Goal: Task Accomplishment & Management: Manage account settings

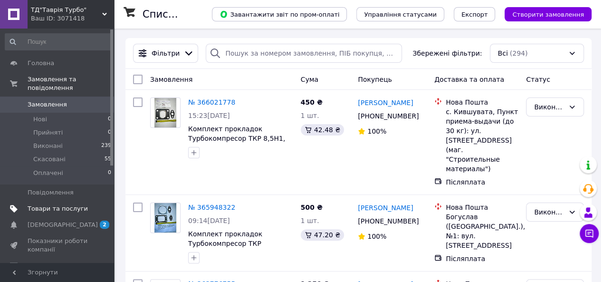
click at [70, 204] on span "Товари та послуги" at bounding box center [58, 208] width 60 height 9
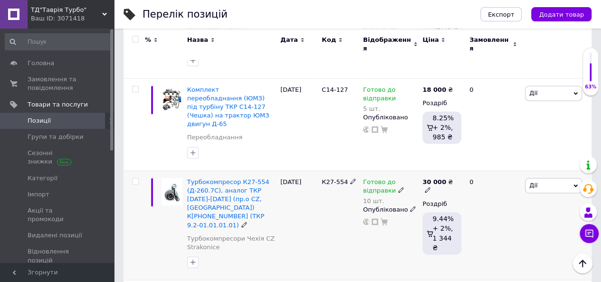
scroll to position [665, 0]
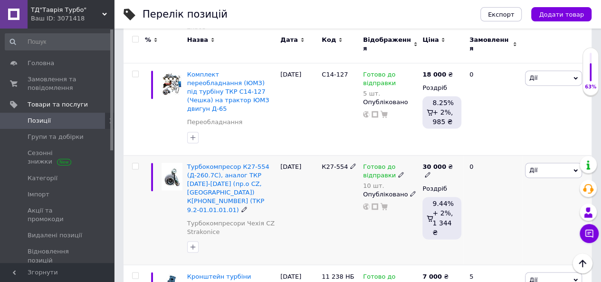
click at [430, 171] on icon at bounding box center [427, 174] width 6 height 6
drag, startPoint x: 472, startPoint y: 128, endPoint x: 462, endPoint y: 127, distance: 10.5
click at [462, 128] on div "Ціна 30000 Валюта ₴ $ EUR CHF GBP ¥ PLN ₸ MDL HUF KGS CNY TRY KRW lei" at bounding box center [523, 167] width 129 height 79
type input "28000"
drag, startPoint x: 313, startPoint y: 187, endPoint x: 302, endPoint y: 186, distance: 11.0
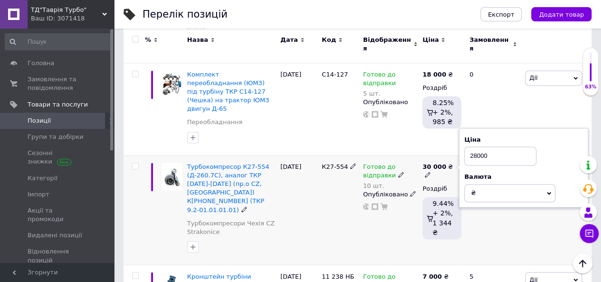
click at [313, 187] on div "[DATE]" at bounding box center [298, 210] width 41 height 110
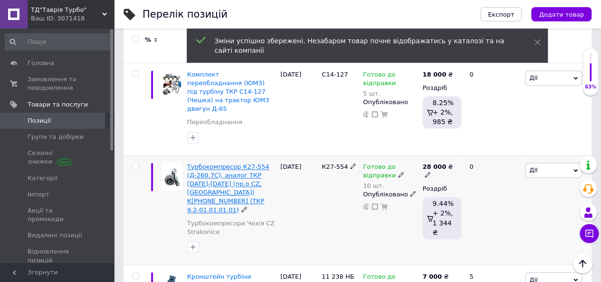
click at [236, 163] on span "Турбокомпресор К27-554 (Д-260.7С), аналог ТКР [DATE]-[DATE] (пр.о CZ, [GEOGRAPH…" at bounding box center [228, 188] width 82 height 50
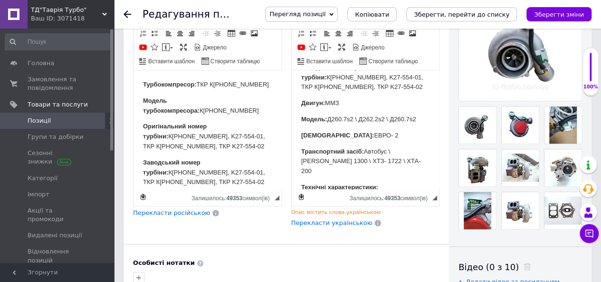
scroll to position [285, 0]
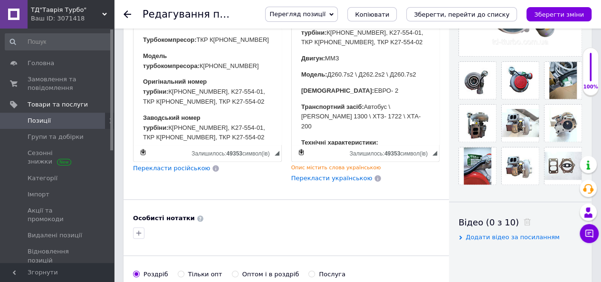
click at [322, 174] on span "Перекласти українською" at bounding box center [331, 177] width 81 height 7
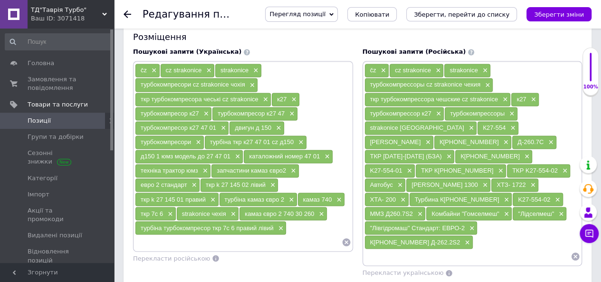
scroll to position [721, 0]
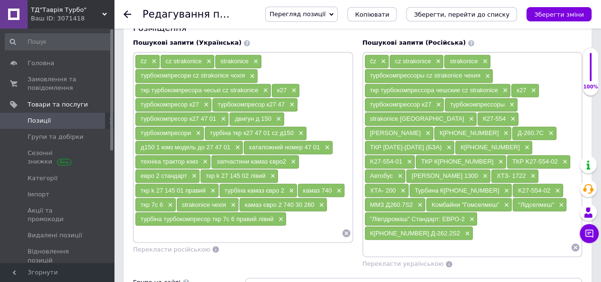
click at [456, 13] on icon "Зберегти, перейти до списку" at bounding box center [461, 14] width 95 height 7
checkbox input "true"
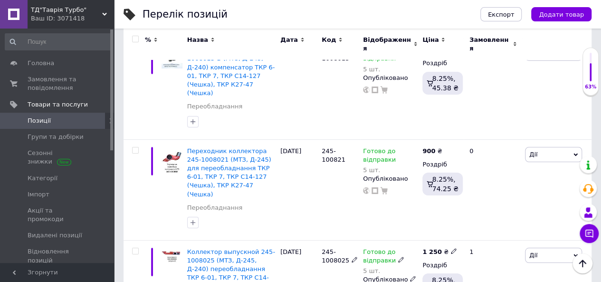
scroll to position [1683, 0]
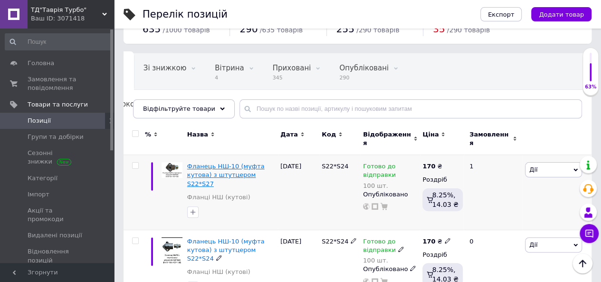
scroll to position [20, 0]
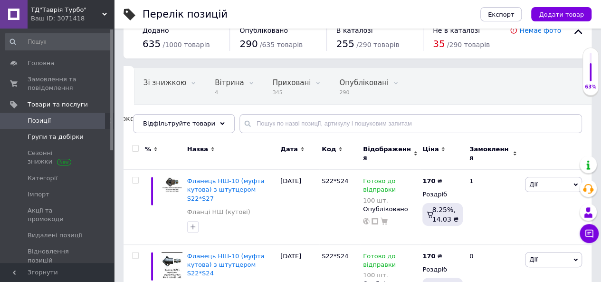
click at [56, 138] on span "Групи та добірки" at bounding box center [56, 136] width 56 height 9
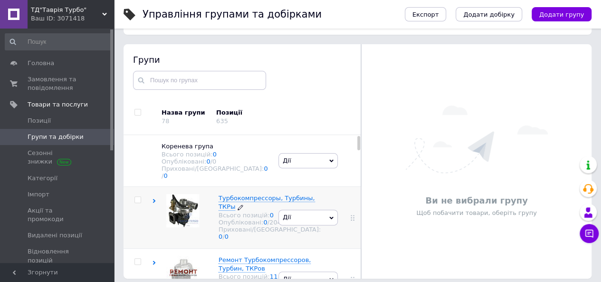
click at [228, 194] on span "Турбокомпрессоры, Турбины, ТКРы" at bounding box center [266, 202] width 96 height 16
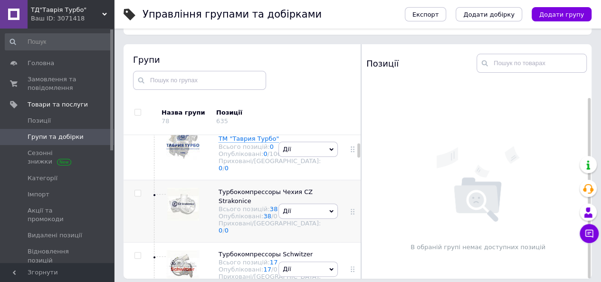
scroll to position [190, 0]
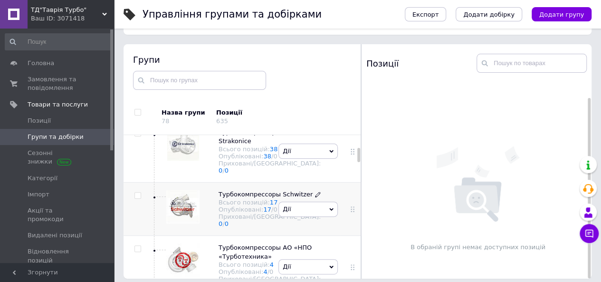
drag, startPoint x: 236, startPoint y: 237, endPoint x: 247, endPoint y: 238, distance: 11.0
click at [236, 198] on span "Турбокомпрессоры Schwitzer" at bounding box center [265, 193] width 94 height 7
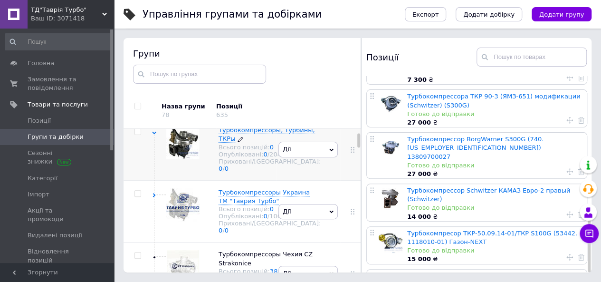
scroll to position [47, 0]
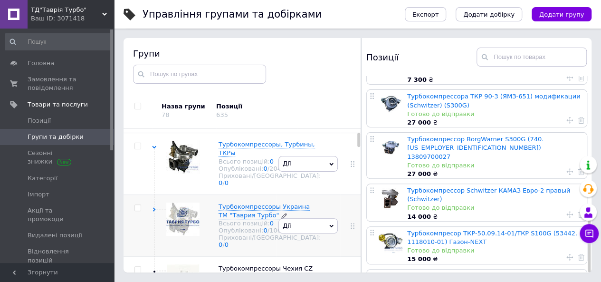
click at [235, 218] on span "Турбокомпрессоры Украина ТМ "Таврия Турбо"" at bounding box center [263, 211] width 91 height 16
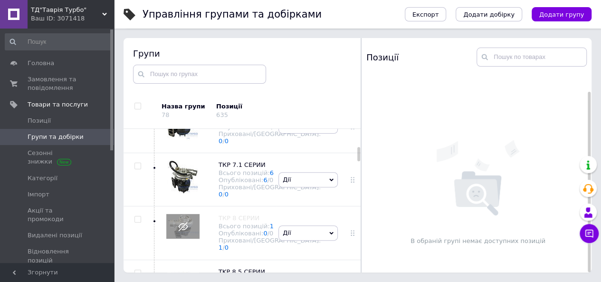
scroll to position [380, 0]
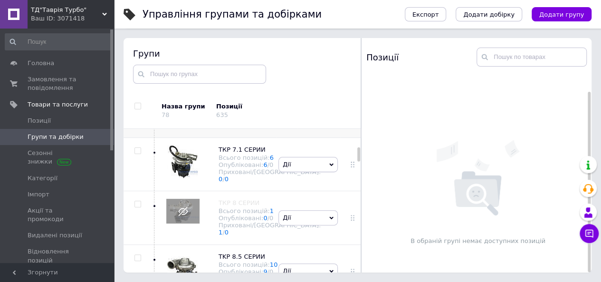
click at [236, 100] on span "ТКР 7 СЕРИИ" at bounding box center [238, 96] width 41 height 7
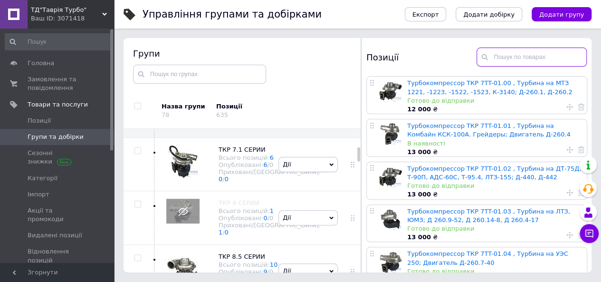
click at [501, 57] on input "text" at bounding box center [531, 56] width 110 height 19
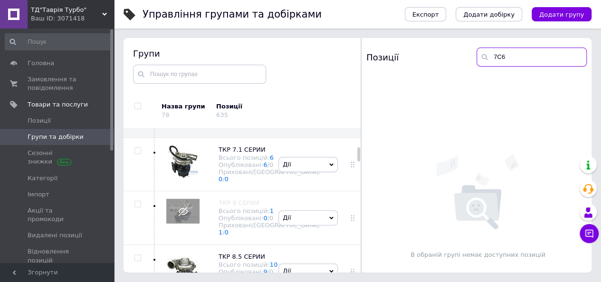
type input "7C6"
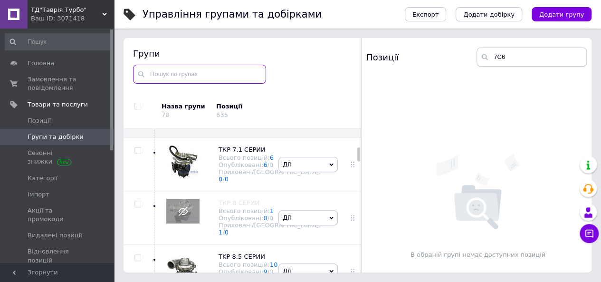
click at [172, 78] on input "text" at bounding box center [199, 74] width 133 height 19
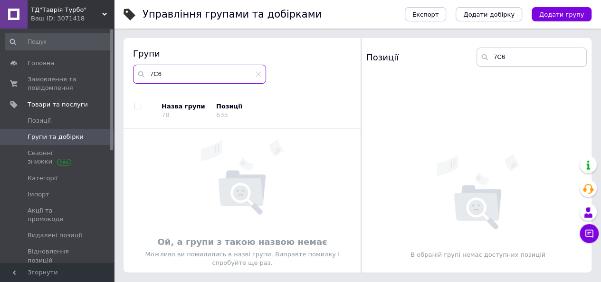
type input "7C6"
click at [258, 75] on icon at bounding box center [258, 74] width 6 height 6
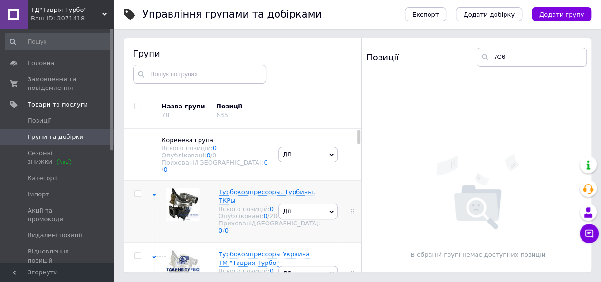
click at [135, 191] on input "checkbox" at bounding box center [137, 193] width 6 height 6
checkbox input "true"
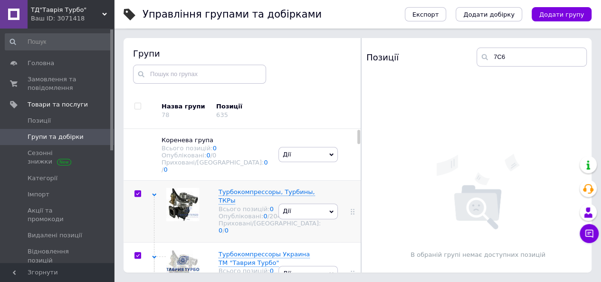
checkbox input "true"
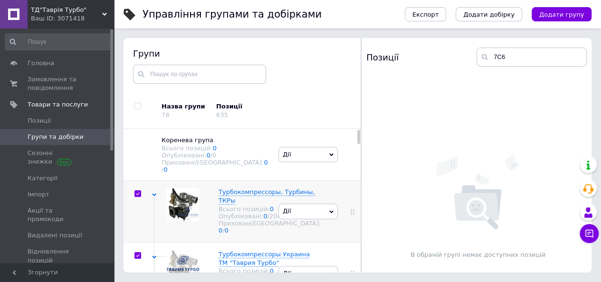
checkbox input "true"
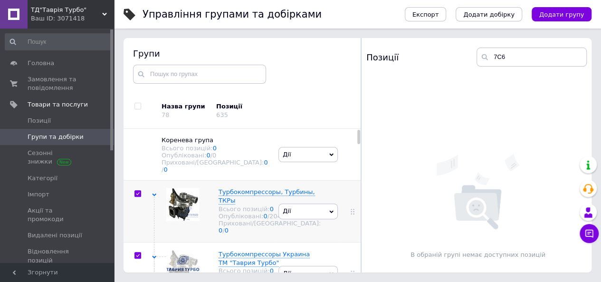
checkbox input "true"
click at [138, 190] on input "checkbox" at bounding box center [137, 193] width 6 height 6
checkbox input "false"
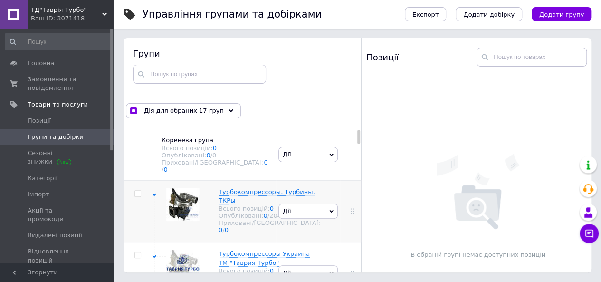
checkbox input "false"
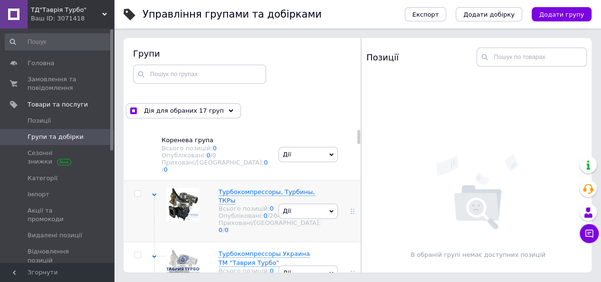
checkbox input "false"
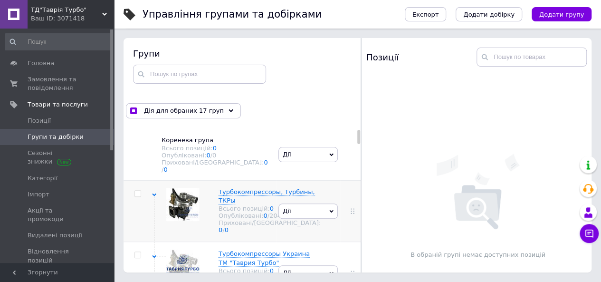
checkbox input "false"
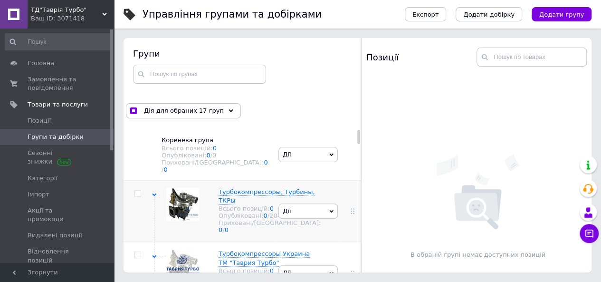
checkbox input "false"
click at [241, 193] on span "Турбокомпрессоры, Турбины, ТКРы" at bounding box center [266, 196] width 96 height 16
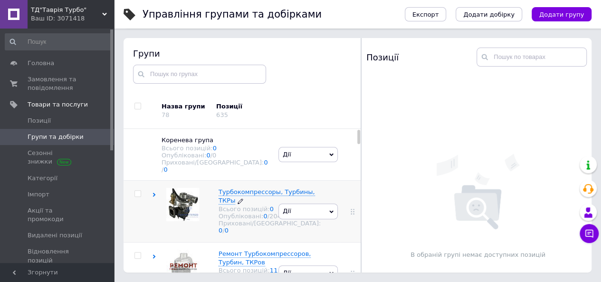
click at [234, 188] on span "Турбокомпрессоры, Турбины, ТКРы" at bounding box center [266, 196] width 96 height 16
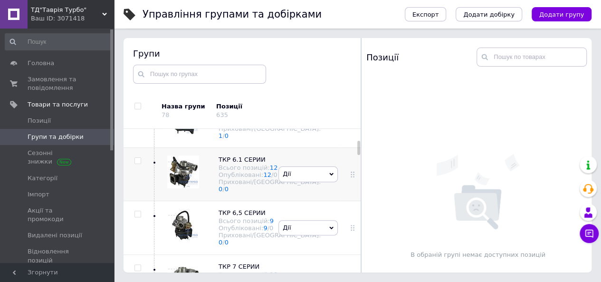
scroll to position [95, 0]
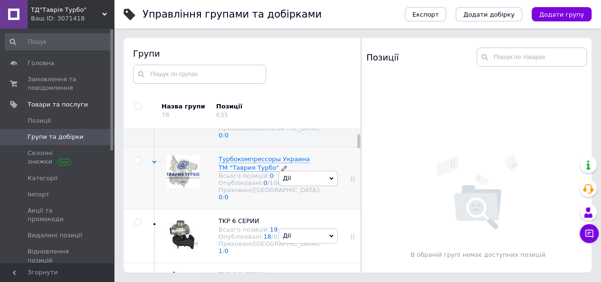
click at [228, 170] on span "Турбокомпрессоры Украина ТМ "Таврия Турбо"" at bounding box center [263, 163] width 91 height 16
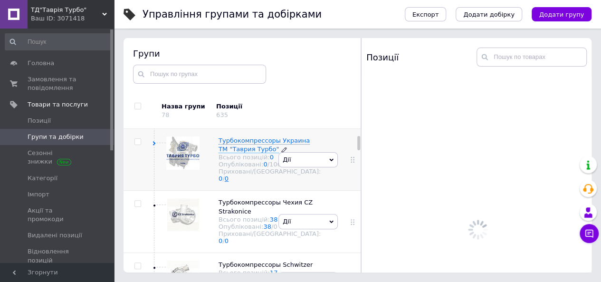
scroll to position [142, 0]
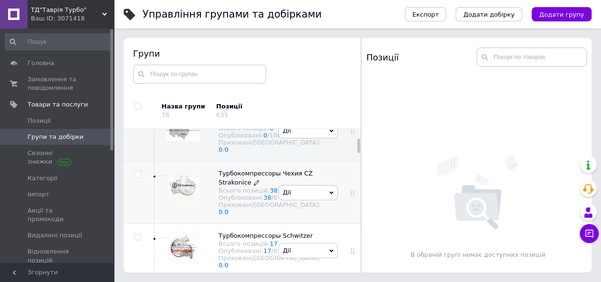
click at [236, 185] on span "Турбокомпрессоры Чехия CZ Strakonice" at bounding box center [265, 178] width 94 height 16
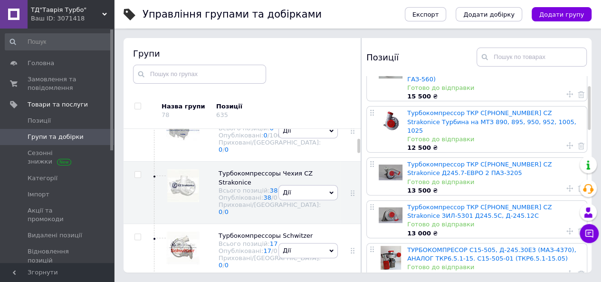
scroll to position [0, 0]
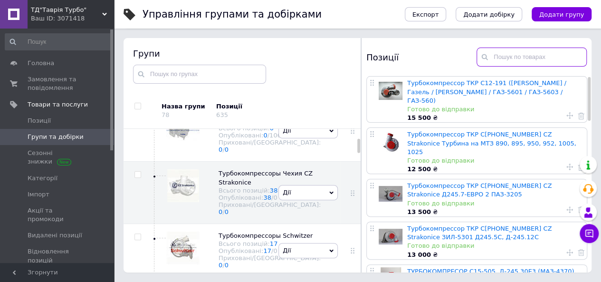
click at [508, 55] on input "text" at bounding box center [531, 56] width 110 height 19
type input "7C6"
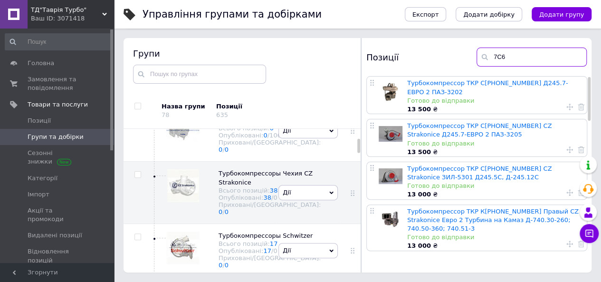
drag, startPoint x: 515, startPoint y: 55, endPoint x: 493, endPoint y: 55, distance: 21.4
click at [493, 55] on input "7C6" at bounding box center [531, 56] width 110 height 19
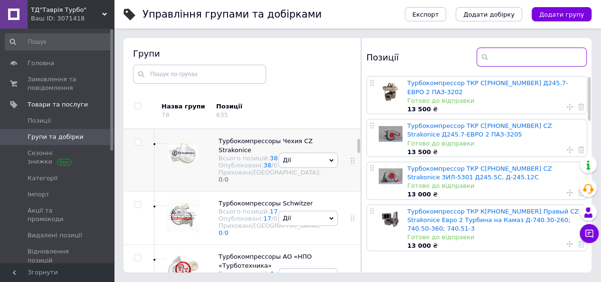
scroll to position [190, 0]
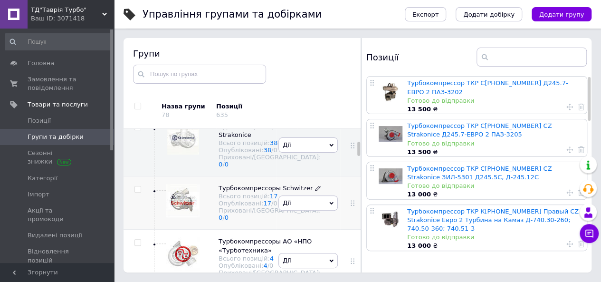
click at [251, 191] on span "Турбокомпрессоры Schwitzer" at bounding box center [265, 187] width 94 height 7
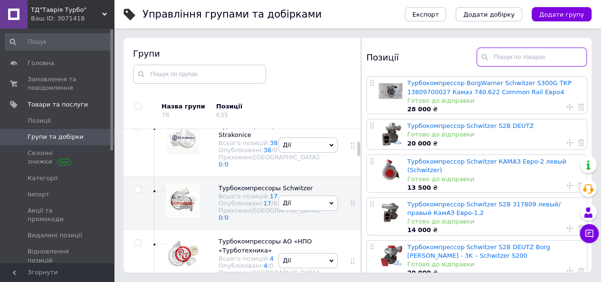
click at [500, 57] on input "text" at bounding box center [531, 56] width 110 height 19
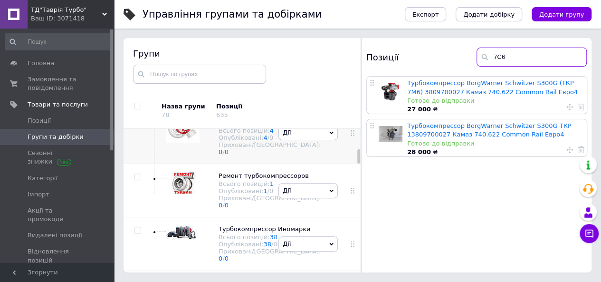
scroll to position [332, 0]
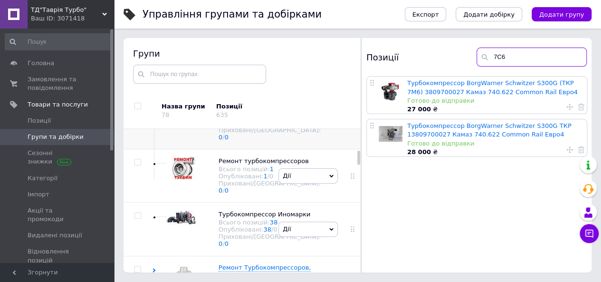
type input "7C6"
click at [238, 111] on span "Турбокомпрессоры АО «НПО «Турботехника»" at bounding box center [264, 103] width 93 height 16
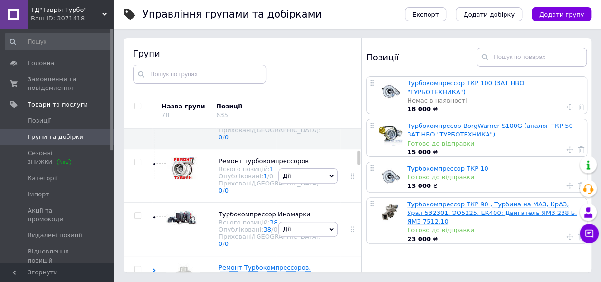
click at [507, 205] on link "Турбокомпрессор ТКР 90 , Турбина на МАЗ, КрАЗ, Урал 532301, ЭО5225, ЕК400; Двиг…" at bounding box center [492, 212] width 170 height 24
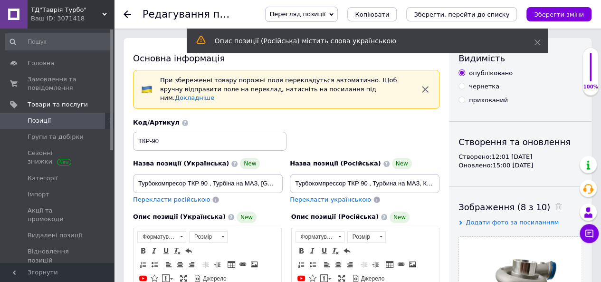
click at [424, 86] on icon "button" at bounding box center [425, 89] width 6 height 6
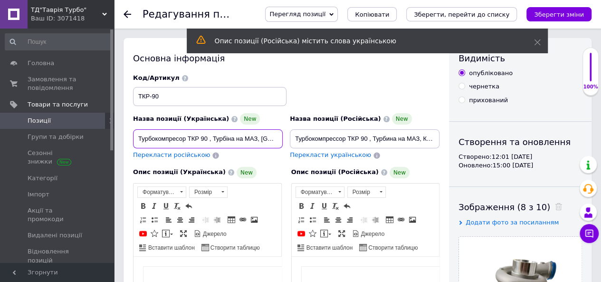
drag, startPoint x: 179, startPoint y: 137, endPoint x: 197, endPoint y: 144, distance: 19.0
click at [180, 138] on input "Турбокомпресор ТКР 90 , Турбіна на МАЗ, [GEOGRAPHIC_DATA], Урал 532301, ЭО5225,…" at bounding box center [208, 138] width 150 height 19
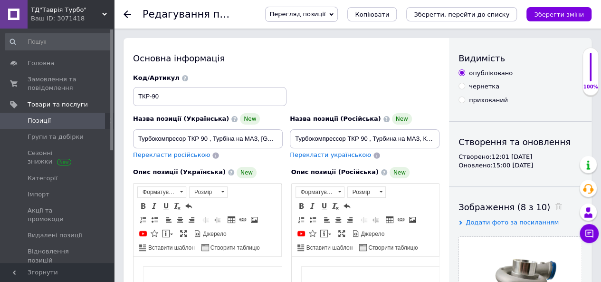
click at [243, 151] on div "Перекласти російською" at bounding box center [208, 155] width 150 height 9
click at [176, 138] on input "Турбокомпресор ТКР 90 , Турбіна на МАЗ, [GEOGRAPHIC_DATA], Урал 532301, ЭО5225,…" at bounding box center [208, 138] width 150 height 19
checkbox input "true"
type input "Турбокомпреcсор ТКР 90 , Турбіна на МАЗ, КрАЗ, Урал 532301, ЭО5225, ЕК400; Двиг…"
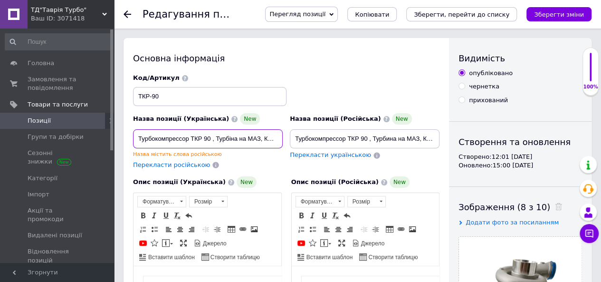
checkbox input "true"
type input "Турбокомпресор ТКР 90 , Турбіна на МАЗ, [GEOGRAPHIC_DATA], Урал 532301, ЭО5225,…"
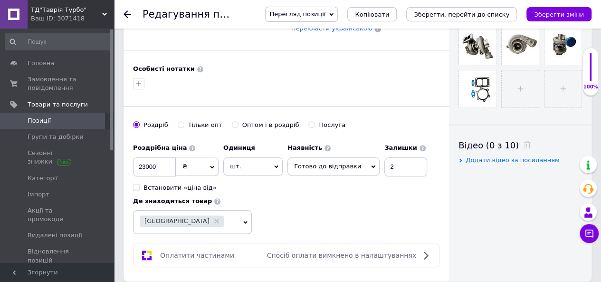
scroll to position [332, 0]
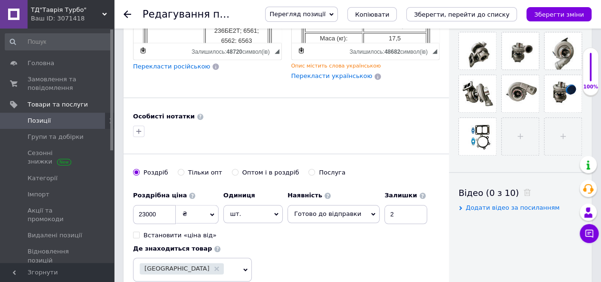
click at [332, 73] on span "Перекласти українською" at bounding box center [331, 75] width 81 height 7
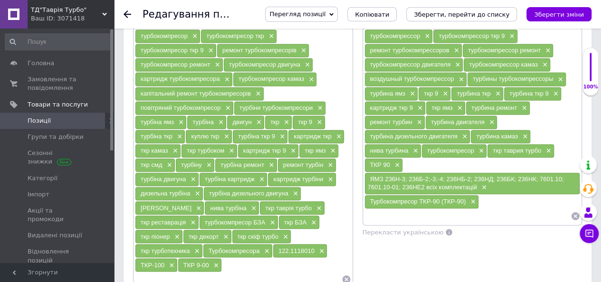
scroll to position [760, 0]
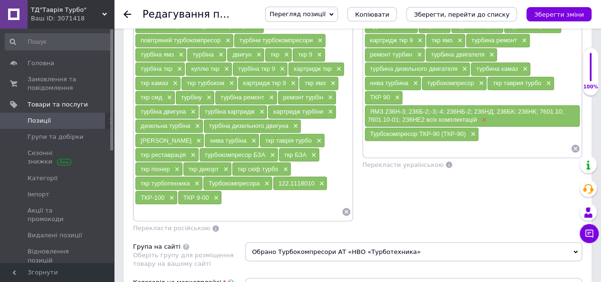
click at [484, 116] on span "×" at bounding box center [483, 120] width 8 height 8
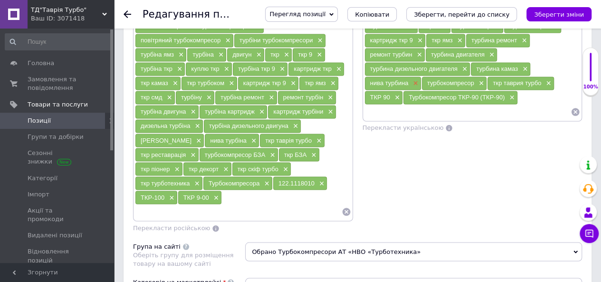
click at [416, 79] on span "×" at bounding box center [414, 83] width 8 height 8
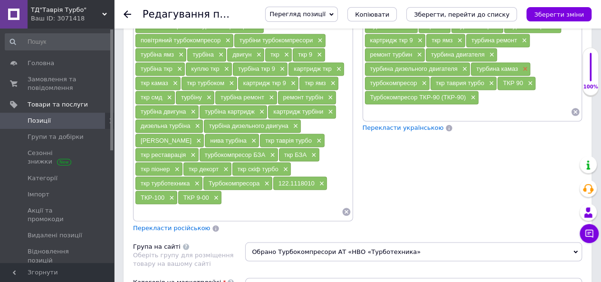
click at [525, 65] on span "×" at bounding box center [524, 69] width 8 height 8
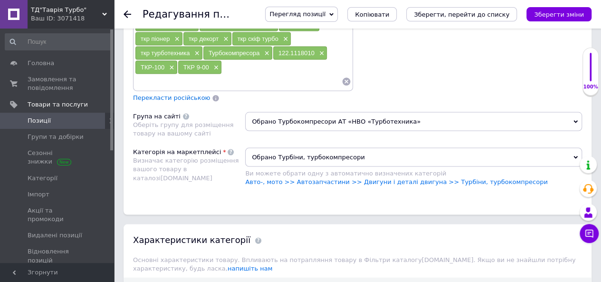
scroll to position [902, 0]
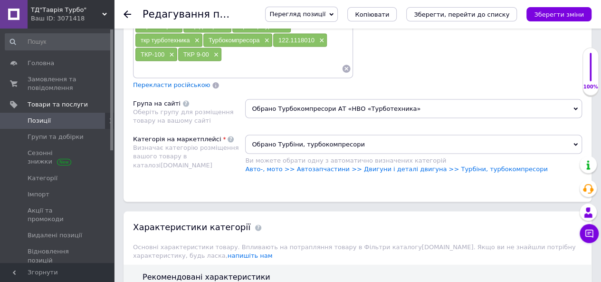
click at [575, 107] on icon at bounding box center [575, 109] width 4 height 4
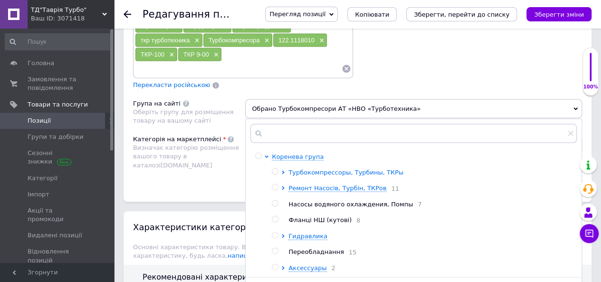
click at [306, 169] on span "Турбокомпрессоры, Турбины, ТКРы" at bounding box center [345, 172] width 115 height 7
checkbox input "true"
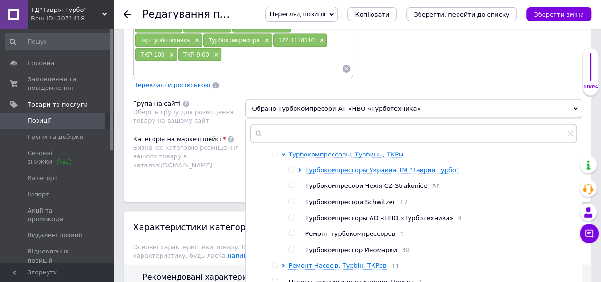
scroll to position [46, 0]
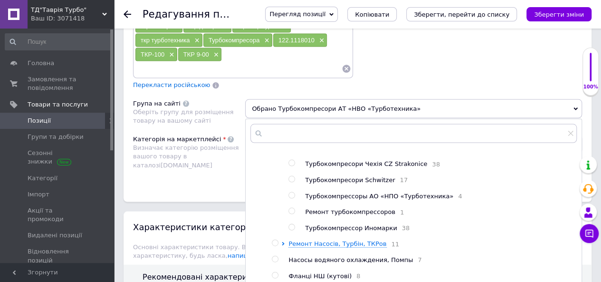
click at [292, 176] on input "radio" at bounding box center [291, 179] width 6 height 6
radio input "true"
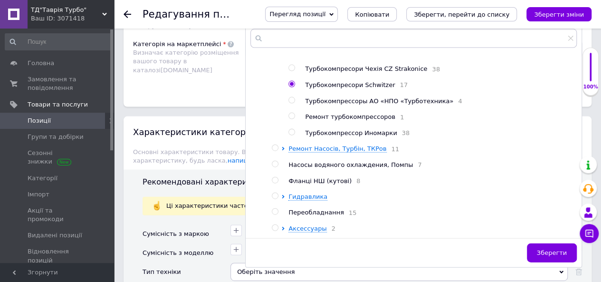
scroll to position [1045, 0]
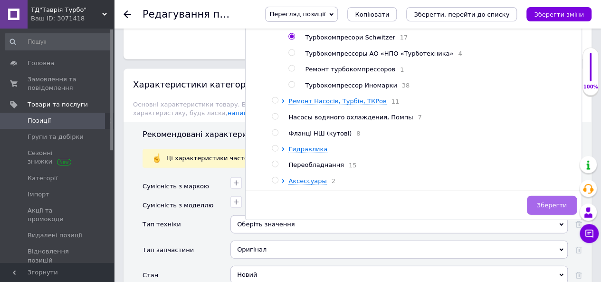
click at [548, 196] on button "Зберегти" at bounding box center [552, 205] width 50 height 19
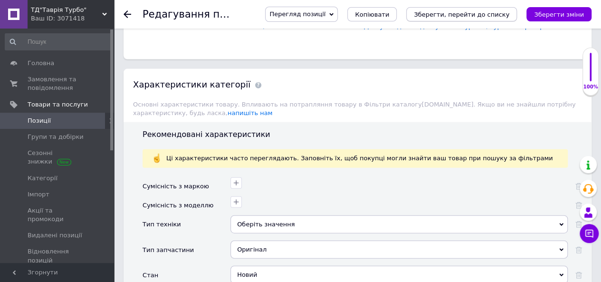
click at [496, 15] on icon "Зберегти, перейти до списку" at bounding box center [461, 14] width 95 height 7
checkbox input "true"
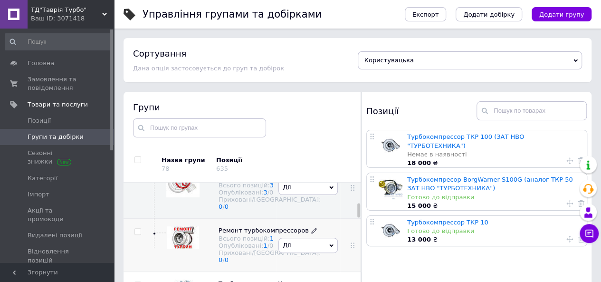
scroll to position [269, 0]
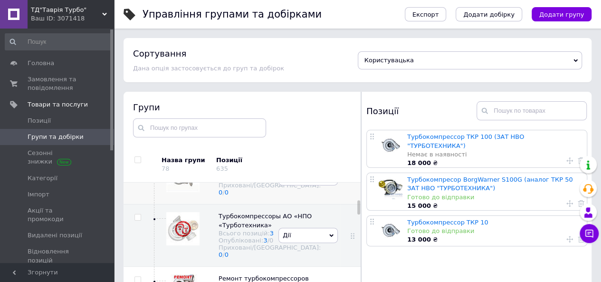
click at [230, 166] on span "Турбокомпрессоры Schwitzer" at bounding box center [265, 162] width 94 height 7
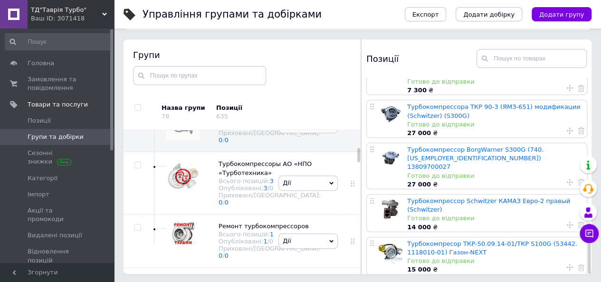
scroll to position [54, 0]
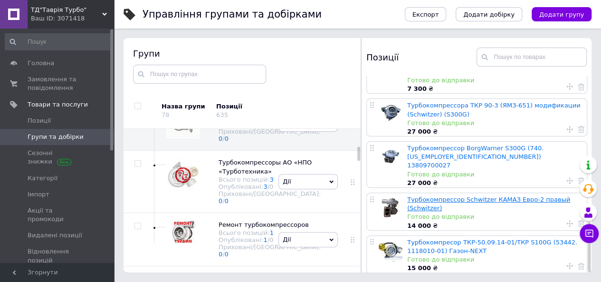
click at [451, 196] on link "Турбокомпрессор Schwitzer КАМАЗ Евро-2 правый (Schwitzer)" at bounding box center [488, 204] width 163 height 16
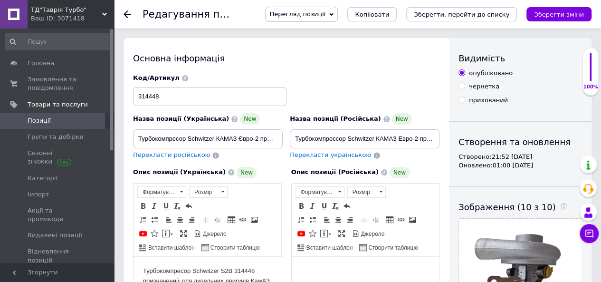
click at [333, 13] on icon at bounding box center [331, 14] width 4 height 3
click at [354, 35] on li "Зберегти та переглянути на сайті" at bounding box center [339, 32] width 149 height 13
click at [60, 105] on span "Товари та послуги" at bounding box center [58, 104] width 60 height 9
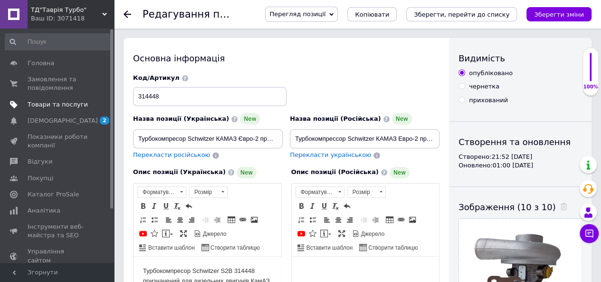
click at [56, 104] on span "Товари та послуги" at bounding box center [58, 104] width 60 height 9
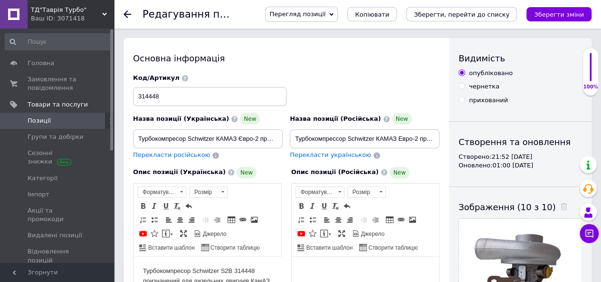
click at [59, 119] on span "Позиції" at bounding box center [58, 120] width 60 height 9
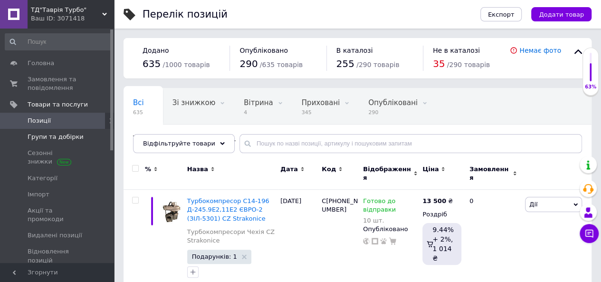
drag, startPoint x: 66, startPoint y: 137, endPoint x: 71, endPoint y: 133, distance: 5.8
click at [67, 136] on span "Групи та добірки" at bounding box center [56, 136] width 56 height 9
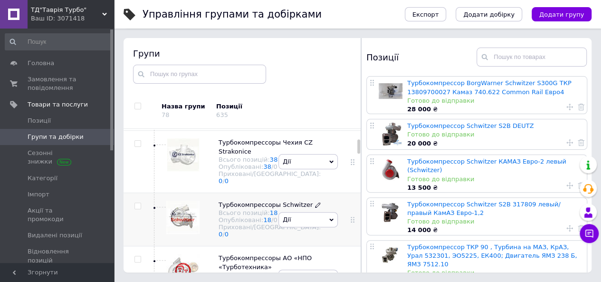
scroll to position [195, 0]
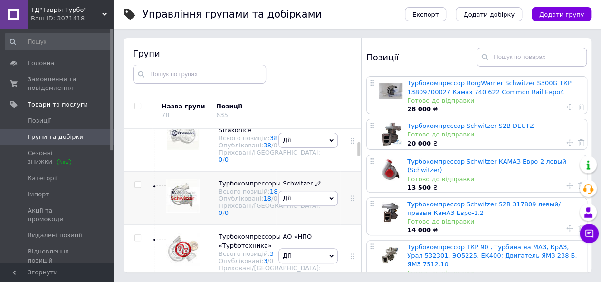
click at [236, 187] on span "Турбокомпрессоры Schwitzer" at bounding box center [265, 182] width 94 height 7
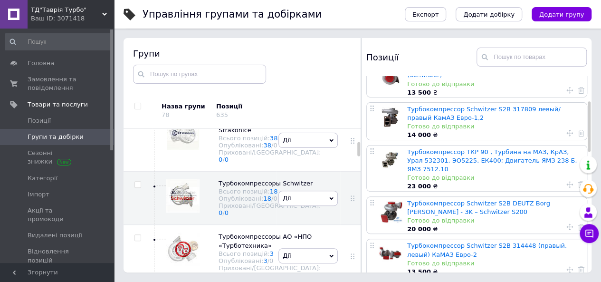
scroll to position [142, 0]
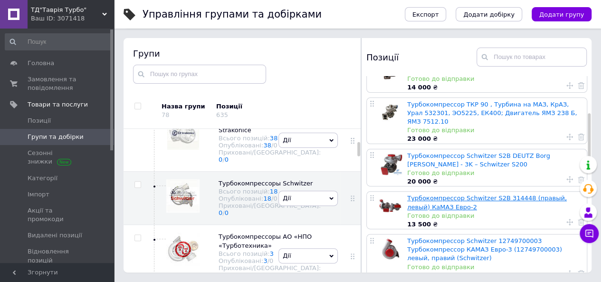
click at [502, 194] on link "Турбокомпрессор Schwitzer S2B 314448 (правый, левый) КаМАЗ Евро-2" at bounding box center [487, 202] width 160 height 16
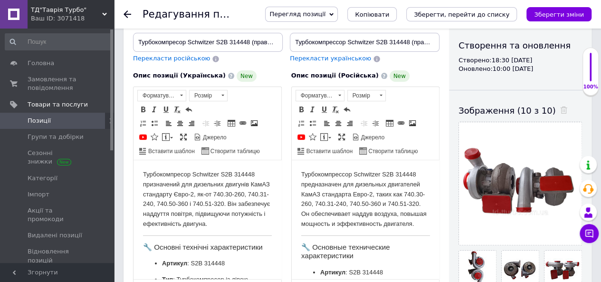
scroll to position [142, 0]
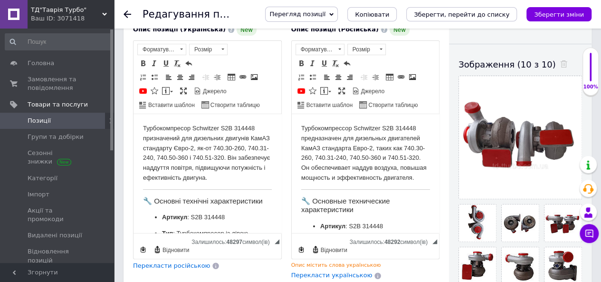
drag, startPoint x: 339, startPoint y: 272, endPoint x: 346, endPoint y: 273, distance: 7.8
click at [340, 272] on span "Перекласти українською" at bounding box center [331, 274] width 81 height 7
click at [389, 15] on span "Копіювати" at bounding box center [372, 14] width 34 height 7
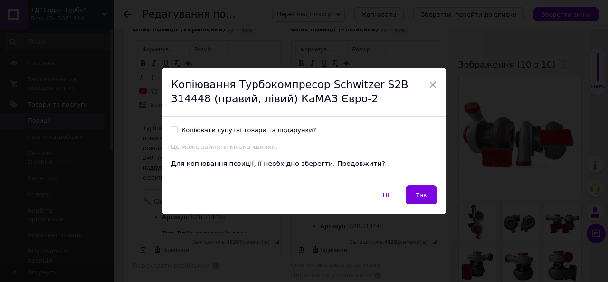
click at [174, 129] on input "Копіювати супутні товари та подарунки?" at bounding box center [174, 129] width 6 height 6
click at [173, 129] on input "Копіювати супутні товари та подарунки?" at bounding box center [174, 129] width 6 height 6
checkbox input "false"
drag, startPoint x: 423, startPoint y: 196, endPoint x: 138, endPoint y: 70, distance: 311.0
click at [423, 196] on span "Так" at bounding box center [420, 194] width 11 height 7
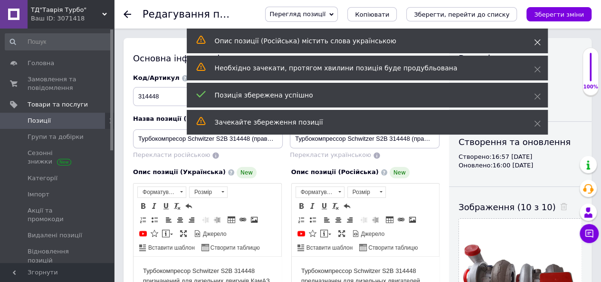
click at [535, 40] on use at bounding box center [537, 42] width 6 height 6
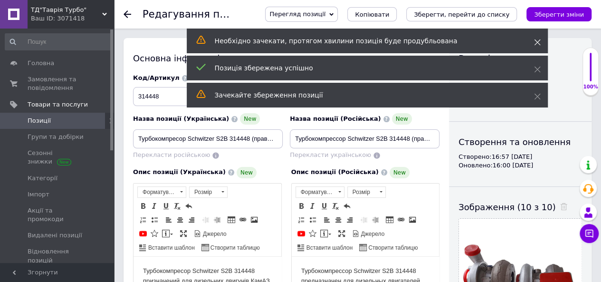
click at [535, 41] on icon at bounding box center [537, 42] width 7 height 7
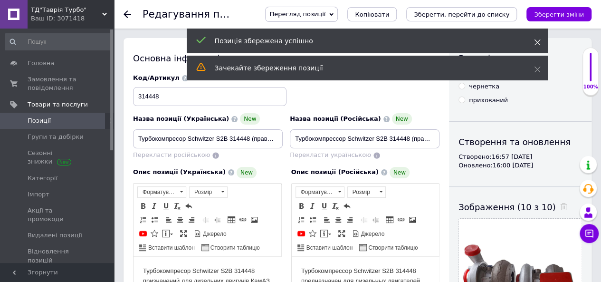
click at [537, 44] on icon at bounding box center [537, 42] width 7 height 7
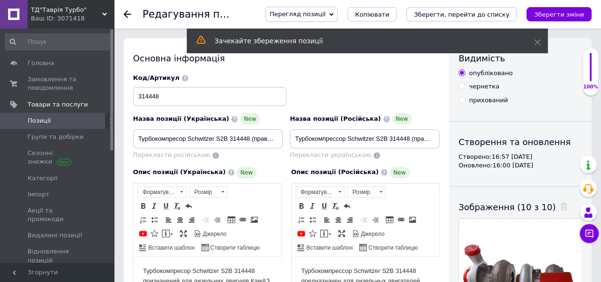
click at [537, 44] on icon at bounding box center [537, 42] width 7 height 7
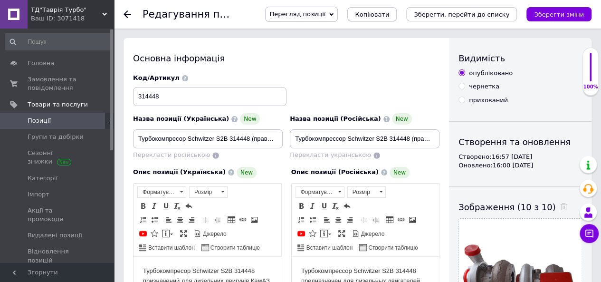
click at [389, 18] on span "Копіювати" at bounding box center [372, 14] width 34 height 7
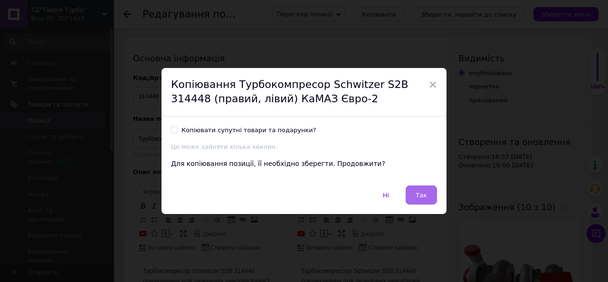
click at [423, 194] on span "Так" at bounding box center [420, 194] width 11 height 7
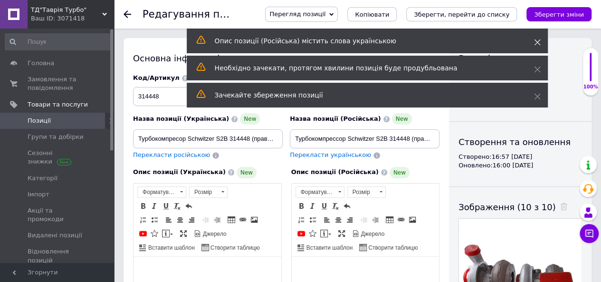
click at [536, 43] on use at bounding box center [537, 42] width 6 height 6
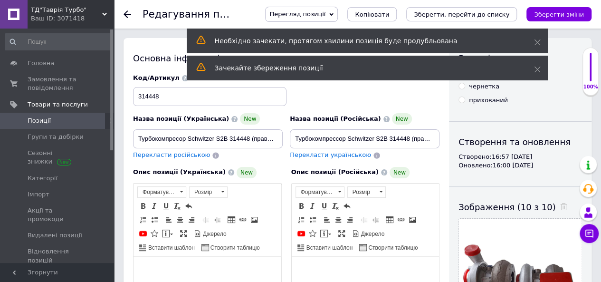
click at [536, 43] on use at bounding box center [537, 42] width 6 height 6
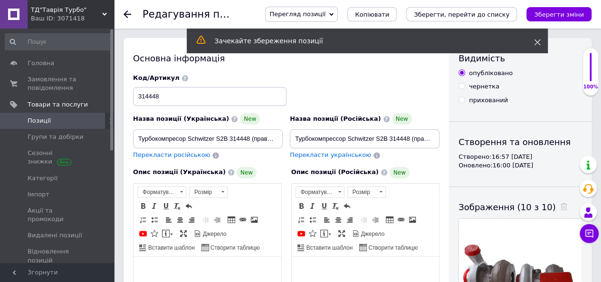
click at [536, 42] on icon at bounding box center [537, 42] width 7 height 7
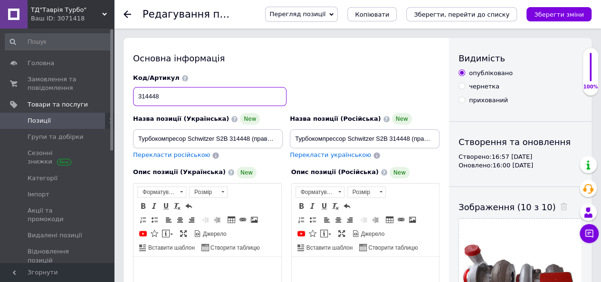
drag, startPoint x: 160, startPoint y: 96, endPoint x: 116, endPoint y: 85, distance: 44.9
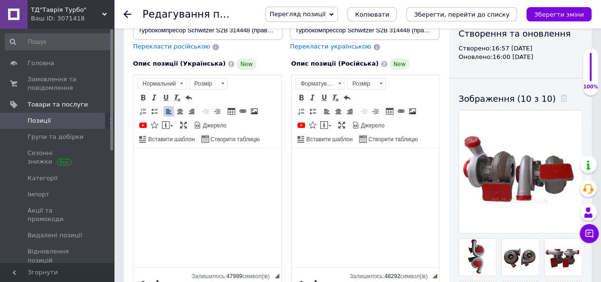
scroll to position [41, 0]
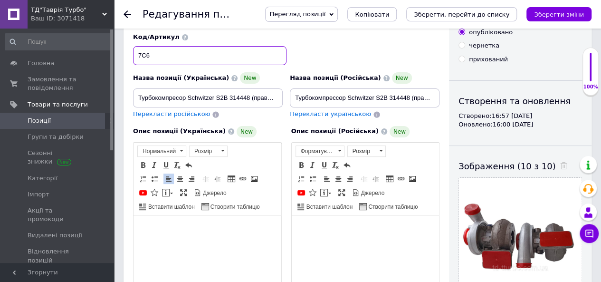
click at [138, 56] on input "7C6" at bounding box center [209, 55] width 153 height 19
click at [228, 55] on input "Турбокомпрессор ТКР 7C6" at bounding box center [209, 55] width 153 height 19
drag, startPoint x: 223, startPoint y: 55, endPoint x: 217, endPoint y: 57, distance: 6.0
click at [217, 57] on input "Турбокомпрессор ТКР 7C6 п" at bounding box center [209, 55] width 153 height 19
type input "Т"
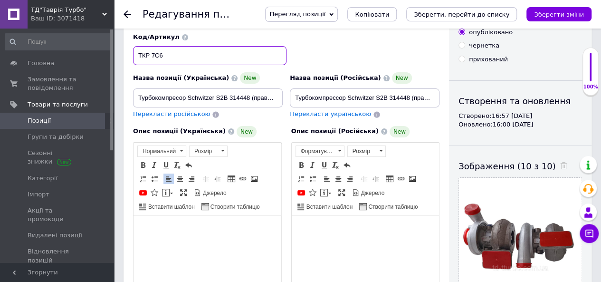
type input "ТКР 7С6"
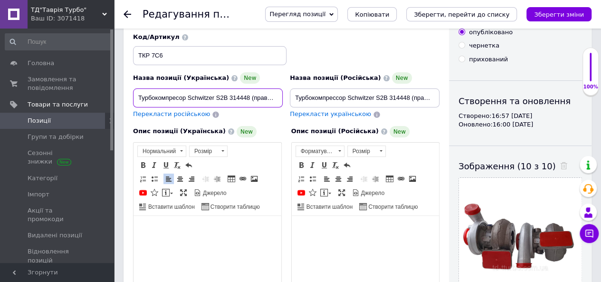
drag, startPoint x: 187, startPoint y: 95, endPoint x: 250, endPoint y: 102, distance: 63.0
click at [250, 102] on input "Турбокомпресор Schwitzer S2B 314448 (правий, лівий) КаМАЗ Євро-2" at bounding box center [208, 97] width 150 height 19
click at [174, 98] on input "Турбокомпресор ТКР 7С6 (правий, лівий) КаМАЗ Євро-2" at bounding box center [208, 97] width 150 height 19
click at [250, 97] on input "Турбокомпрессор ТКР 7С6 (правий, лівий) КаМАЗ Євро-2" at bounding box center [208, 97] width 150 height 19
drag, startPoint x: 263, startPoint y: 96, endPoint x: 296, endPoint y: 105, distance: 34.0
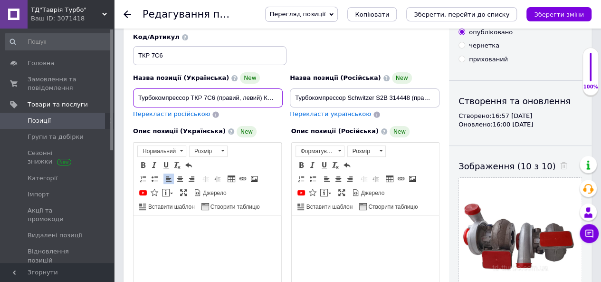
click at [264, 96] on input "Турбокомпрессор ТКР 7С6 (правий, левий) КаМАЗ Євро-2" at bounding box center [208, 97] width 150 height 19
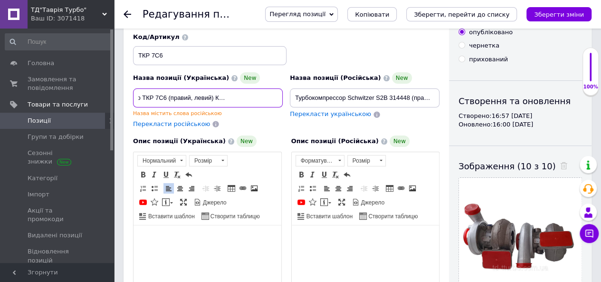
scroll to position [0, 52]
type input "Турбокомпрессор ТКР 7С6 (правий, левий) КаМАЗ Евро-1, Евро-21 2"
click at [179, 123] on span "Перекласти російською" at bounding box center [171, 123] width 77 height 7
type input "Турбокомпрессор ТКР 7С6 (правий, левий) КаМАЗ Евро-1, Евро-21 2"
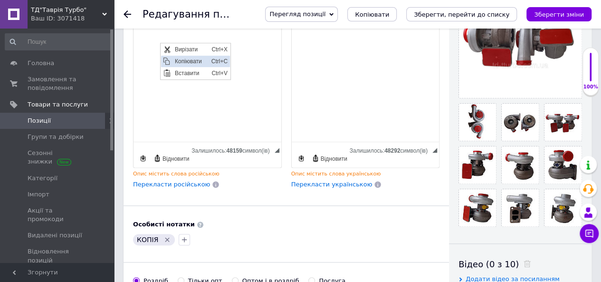
click at [190, 60] on span "Копіювати" at bounding box center [190, 61] width 37 height 11
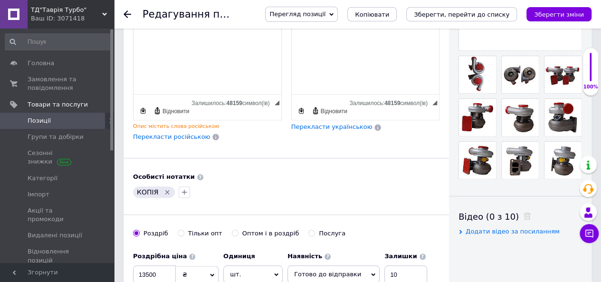
scroll to position [196, 0]
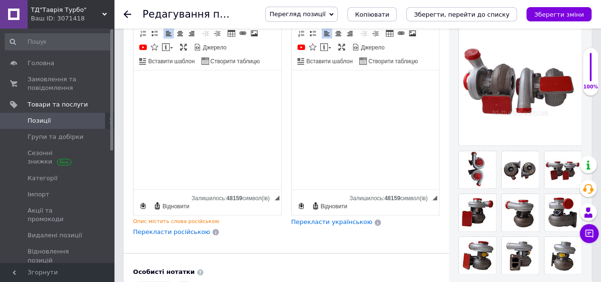
drag, startPoint x: 326, startPoint y: 219, endPoint x: 331, endPoint y: 217, distance: 5.4
click at [326, 219] on span "Перекласти українською" at bounding box center [331, 221] width 81 height 7
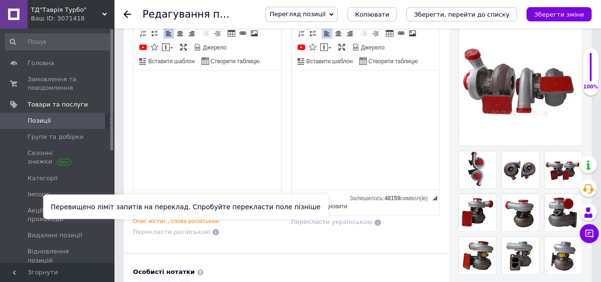
click at [170, 228] on span "Перекласти російською" at bounding box center [171, 231] width 77 height 7
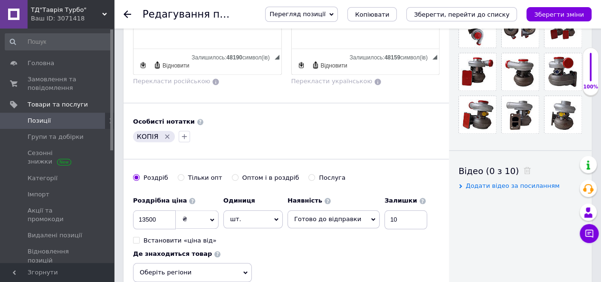
scroll to position [338, 0]
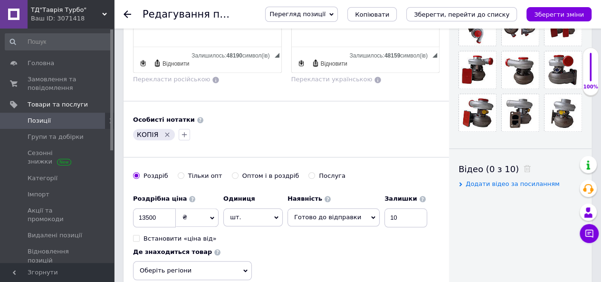
click at [166, 131] on icon "Видалити мітку" at bounding box center [167, 135] width 8 height 8
click at [145, 213] on input "13500" at bounding box center [154, 217] width 43 height 19
type input "11500"
click at [247, 268] on icon at bounding box center [245, 270] width 4 height 4
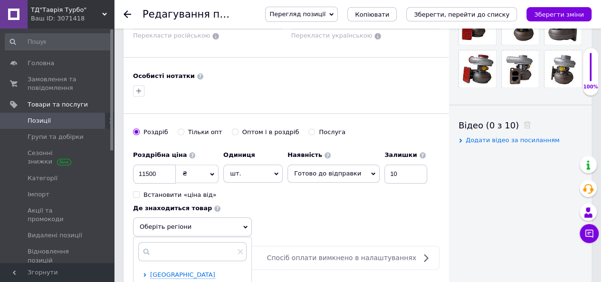
scroll to position [481, 0]
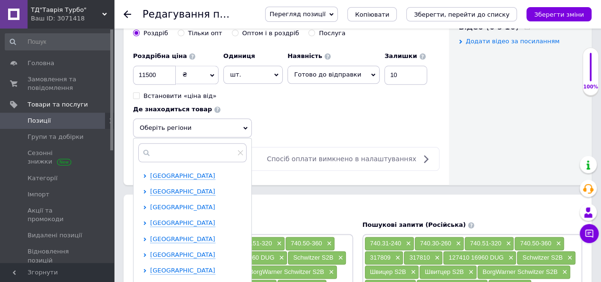
click at [174, 203] on span "[GEOGRAPHIC_DATA]" at bounding box center [182, 206] width 65 height 7
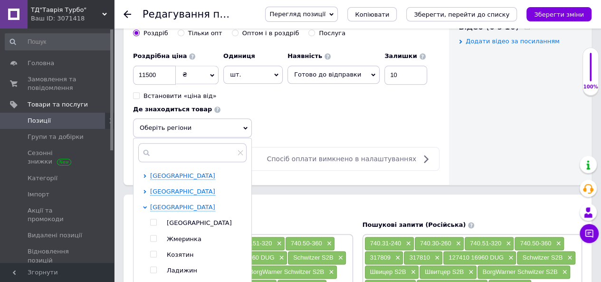
click at [152, 219] on input "checkbox" at bounding box center [153, 222] width 6 height 6
checkbox input "true"
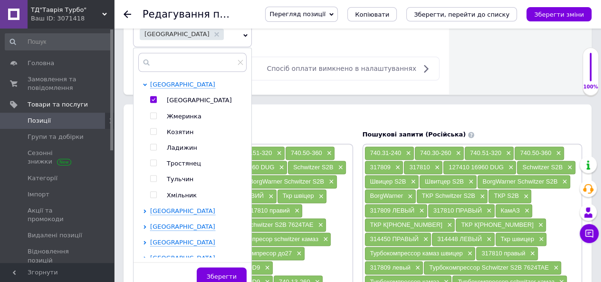
scroll to position [47, 0]
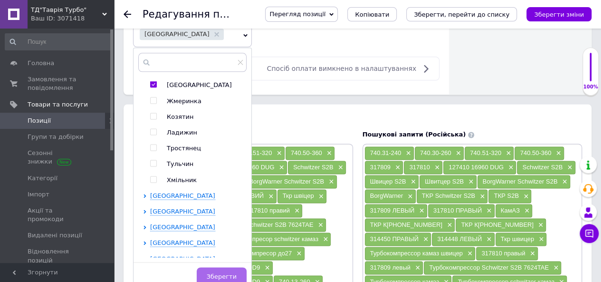
click at [223, 273] on span "Зберегти" at bounding box center [222, 276] width 30 height 7
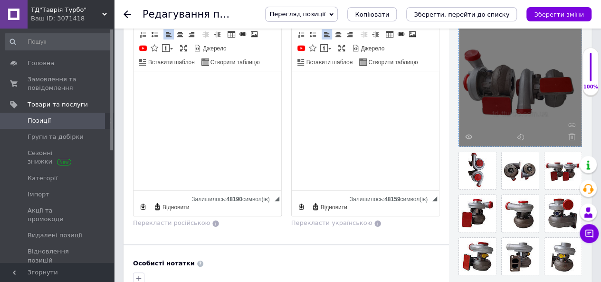
scroll to position [148, 0]
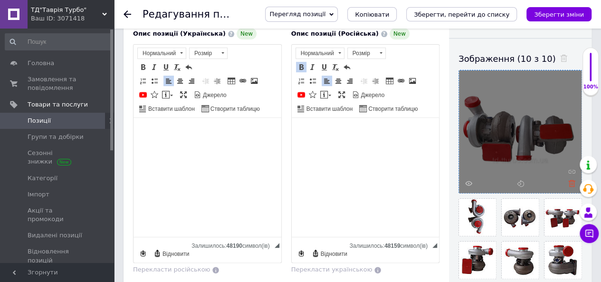
click at [571, 182] on icon at bounding box center [571, 182] width 7 height 7
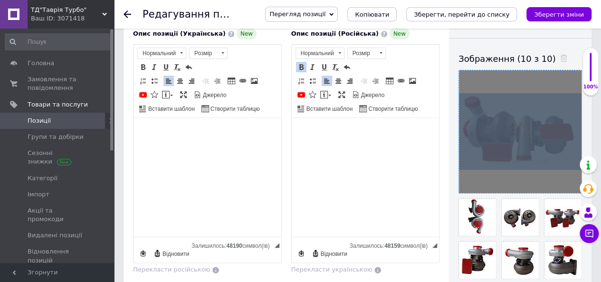
click at [571, 182] on div at bounding box center [520, 131] width 123 height 123
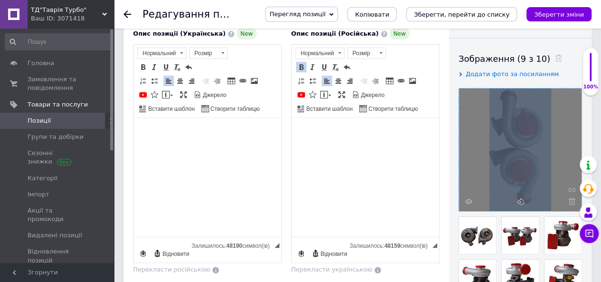
click at [571, 182] on div at bounding box center [520, 149] width 123 height 123
click at [570, 199] on icon at bounding box center [571, 201] width 7 height 7
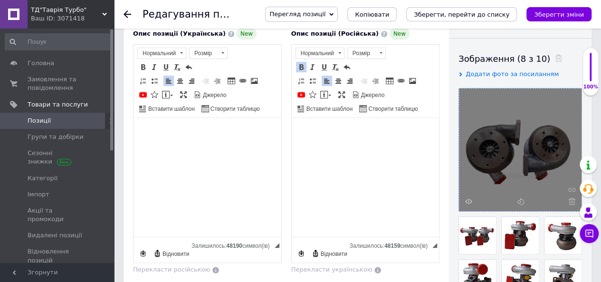
click at [570, 199] on icon at bounding box center [571, 201] width 7 height 7
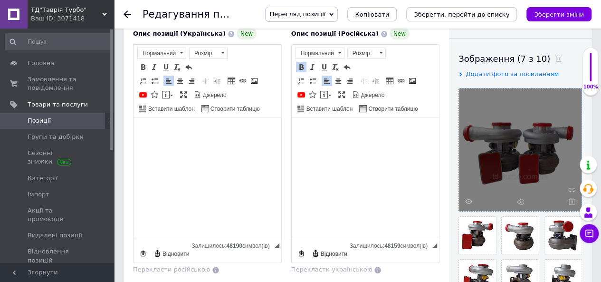
click at [570, 199] on icon at bounding box center [571, 201] width 7 height 7
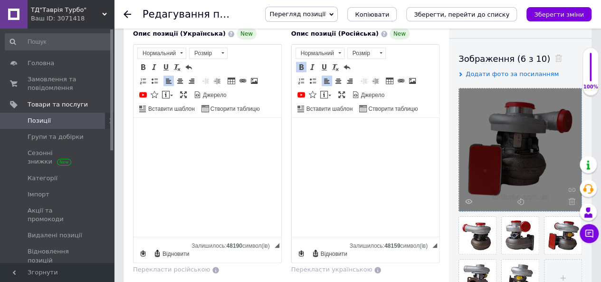
click at [570, 199] on icon at bounding box center [571, 201] width 7 height 7
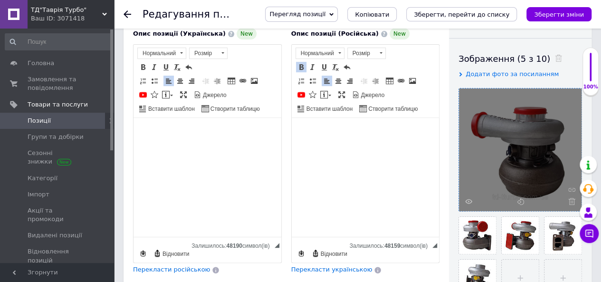
click at [570, 199] on icon at bounding box center [571, 201] width 7 height 7
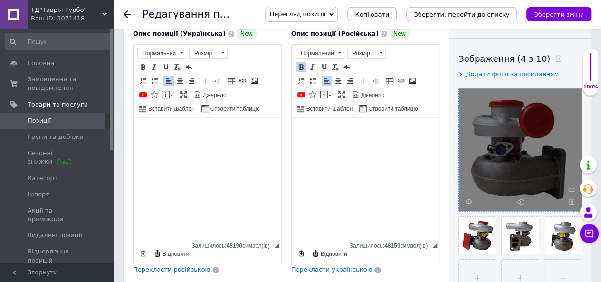
click at [570, 199] on icon at bounding box center [571, 201] width 7 height 7
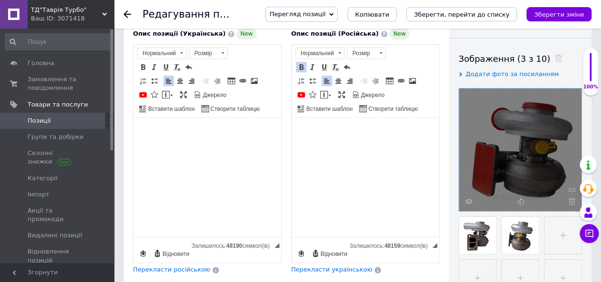
click at [570, 199] on icon at bounding box center [571, 201] width 7 height 7
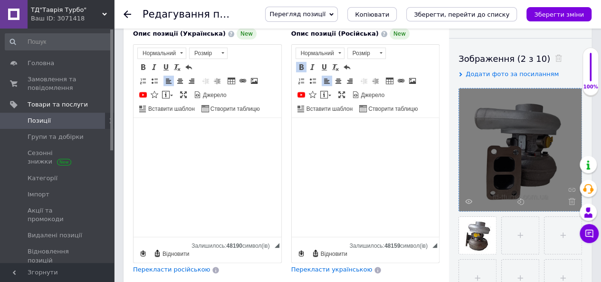
click at [570, 199] on icon at bounding box center [571, 201] width 7 height 7
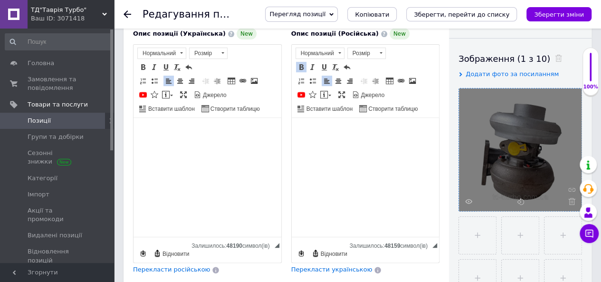
click at [570, 199] on icon at bounding box center [571, 201] width 7 height 7
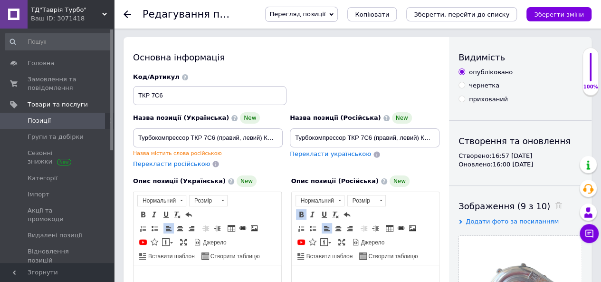
scroll to position [0, 0]
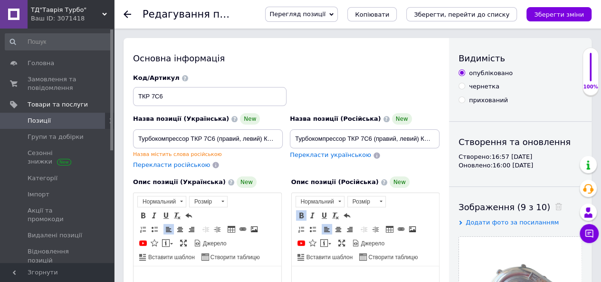
click at [175, 164] on span "Перекласти російською" at bounding box center [171, 164] width 77 height 7
click at [321, 159] on div "Перекласти українською" at bounding box center [330, 155] width 83 height 11
click at [475, 14] on icon "Зберегти, перейти до списку" at bounding box center [461, 14] width 95 height 7
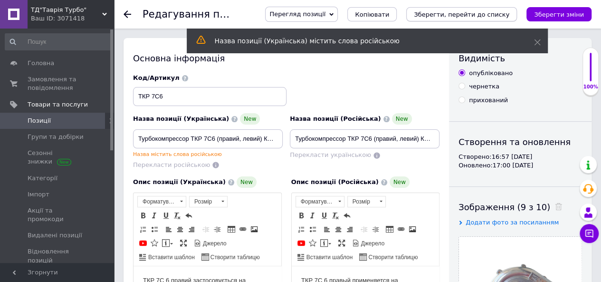
drag, startPoint x: 485, startPoint y: 13, endPoint x: 421, endPoint y: 64, distance: 82.5
click at [485, 13] on icon "Зберегти, перейти до списку" at bounding box center [461, 14] width 95 height 7
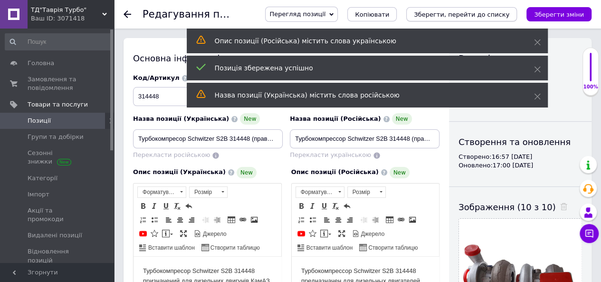
click at [462, 13] on icon "Зберегти, перейти до списку" at bounding box center [461, 14] width 95 height 7
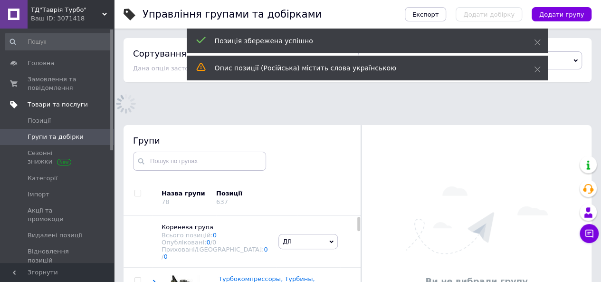
click at [63, 104] on span "Товари та послуги" at bounding box center [58, 104] width 60 height 9
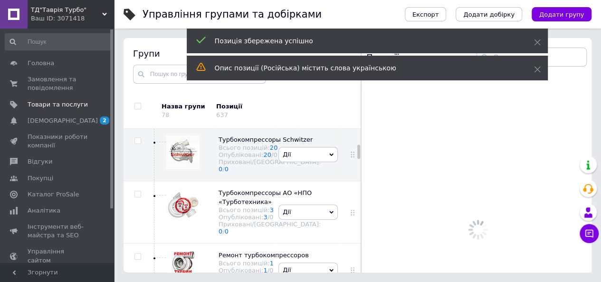
scroll to position [242, 0]
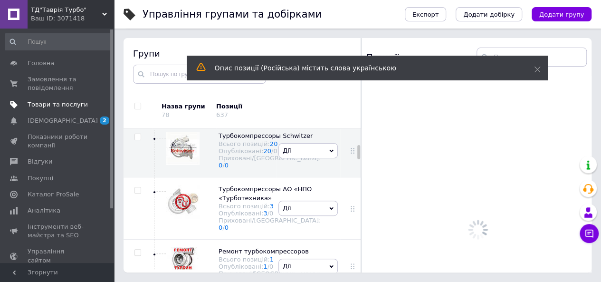
click at [49, 104] on span "Товари та послуги" at bounding box center [58, 104] width 60 height 9
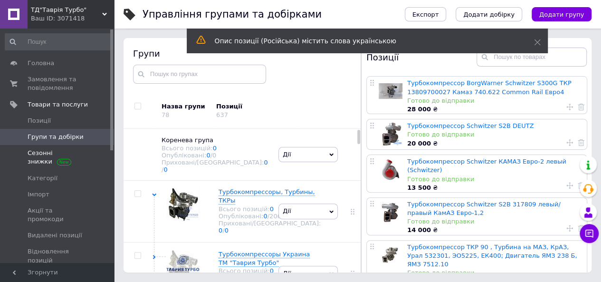
scroll to position [0, 0]
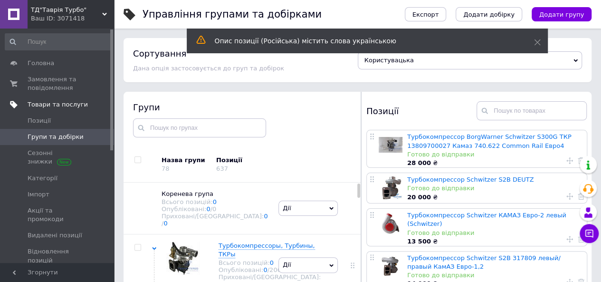
click at [48, 103] on span "Товари та послуги" at bounding box center [58, 104] width 60 height 9
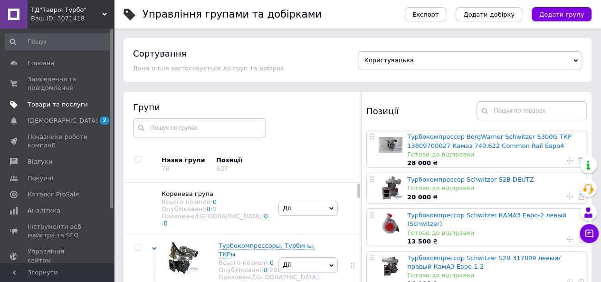
click at [46, 104] on span "Товари та послуги" at bounding box center [58, 104] width 60 height 9
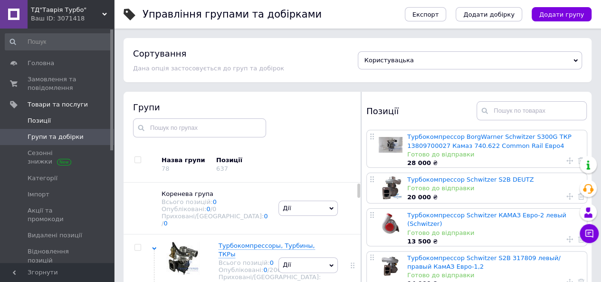
click at [46, 122] on span "Позиції" at bounding box center [39, 120] width 23 height 9
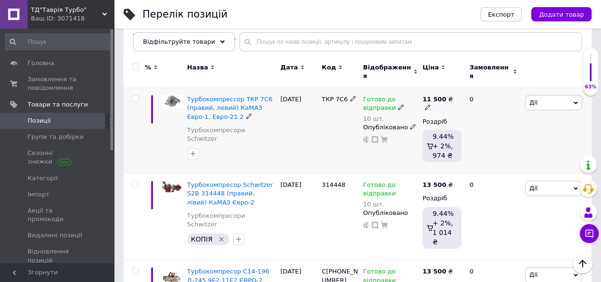
scroll to position [95, 0]
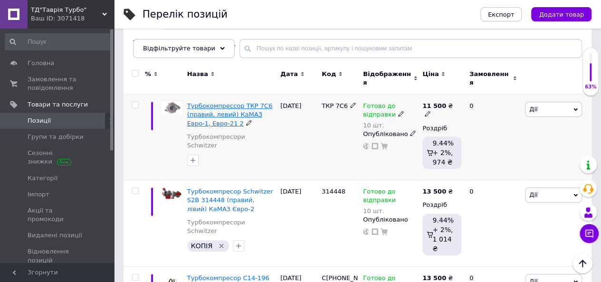
click at [233, 104] on span "Турбокомпрессор ТКР 7С6 (правий, левий) КаМАЗ Евро-1, Евро-21 2" at bounding box center [229, 114] width 85 height 24
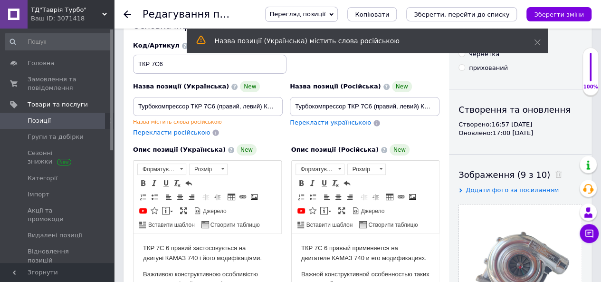
scroll to position [47, 0]
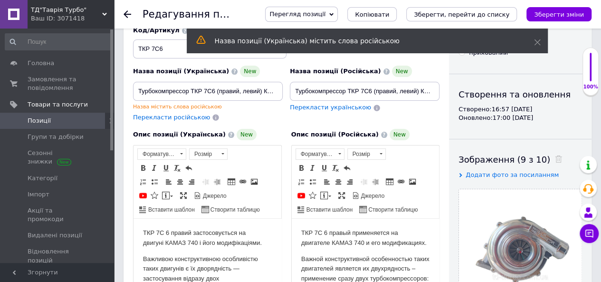
click at [166, 114] on span "Перекласти російською" at bounding box center [171, 116] width 77 height 7
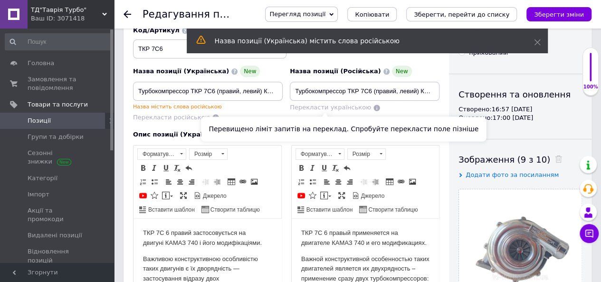
click at [316, 109] on span "Перекласти українською" at bounding box center [330, 107] width 81 height 7
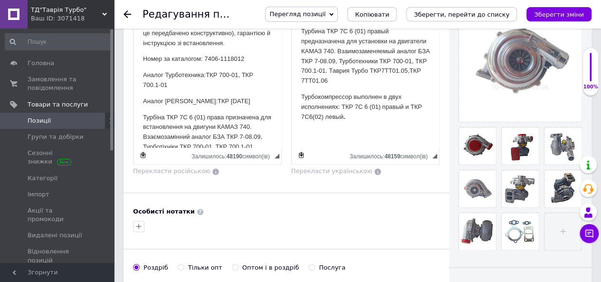
scroll to position [613, 0]
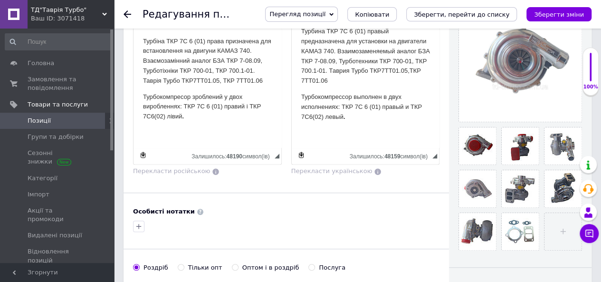
click at [338, 13] on span "Перегляд позиції" at bounding box center [301, 14] width 73 height 15
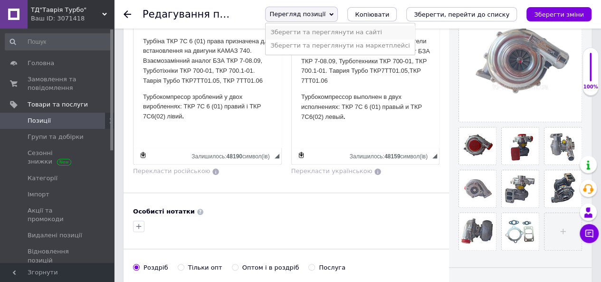
click at [348, 35] on li "Зберегти та переглянути на сайті" at bounding box center [339, 32] width 149 height 13
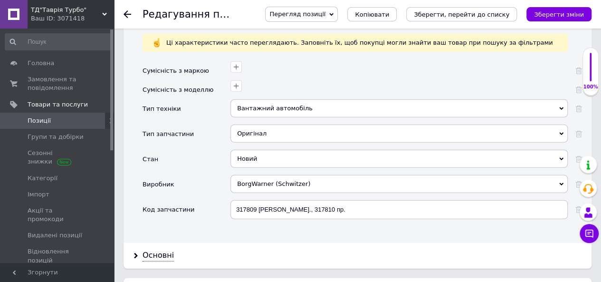
scroll to position [1235, 0]
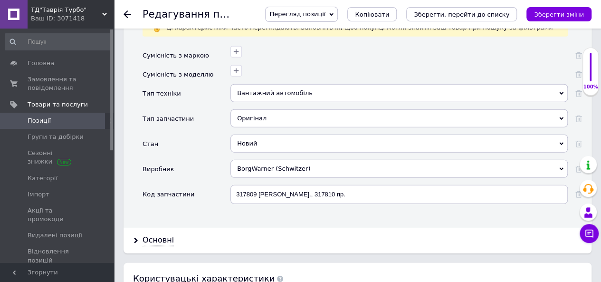
click at [308, 160] on div "BorgWarner (Schwitzer)" at bounding box center [398, 169] width 337 height 18
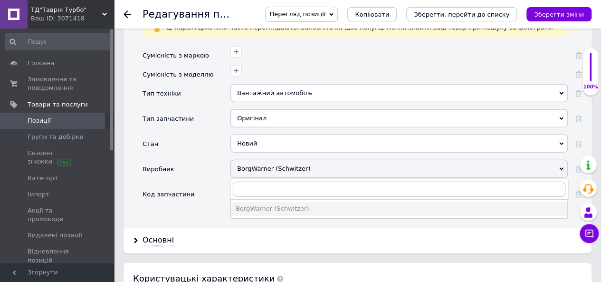
click at [325, 160] on div "BorgWarner (Schwitzer)" at bounding box center [398, 169] width 337 height 18
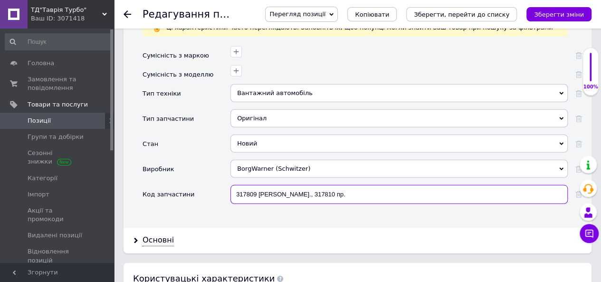
click at [327, 185] on input "317809 [PERSON_NAME]., 317810 пр." at bounding box center [398, 194] width 337 height 19
drag, startPoint x: 339, startPoint y: 170, endPoint x: 229, endPoint y: 164, distance: 110.8
click at [229, 185] on div "Код запчастини 317809 [PERSON_NAME]., 317810 пр." at bounding box center [361, 198] width 439 height 26
type input "7С6"
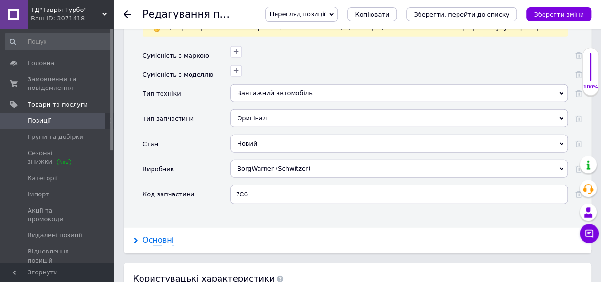
click at [156, 235] on div "Основні" at bounding box center [157, 240] width 31 height 11
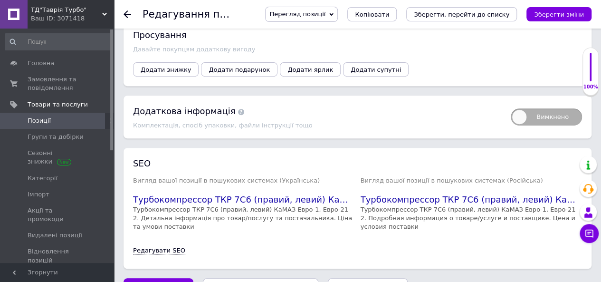
scroll to position [1955, 0]
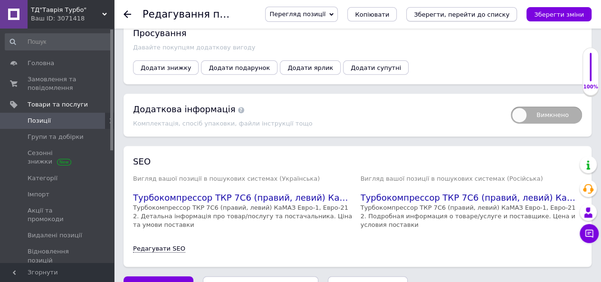
click at [490, 16] on icon "Зберегти, перейти до списку" at bounding box center [461, 14] width 95 height 7
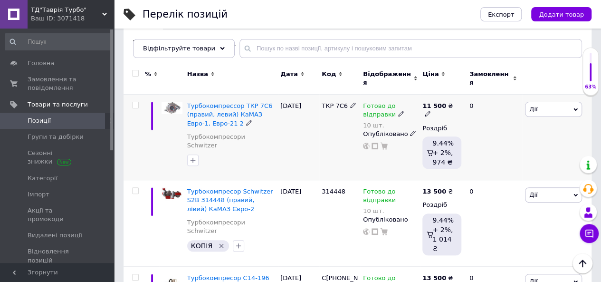
scroll to position [142, 0]
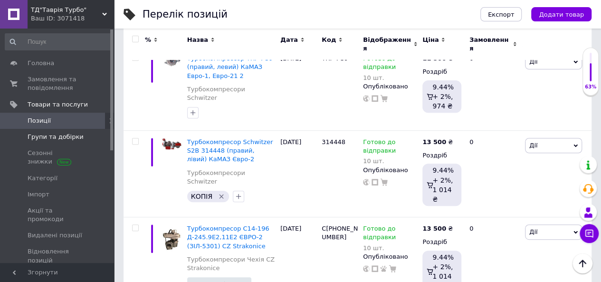
click at [64, 136] on span "Групи та добірки" at bounding box center [56, 136] width 56 height 9
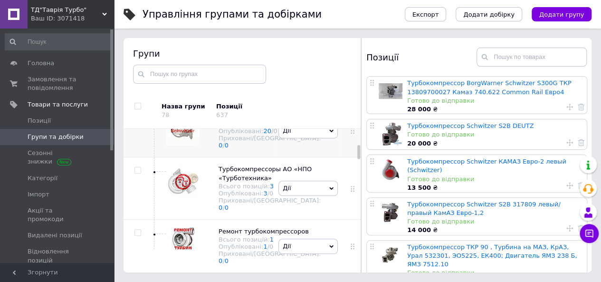
scroll to position [242, 0]
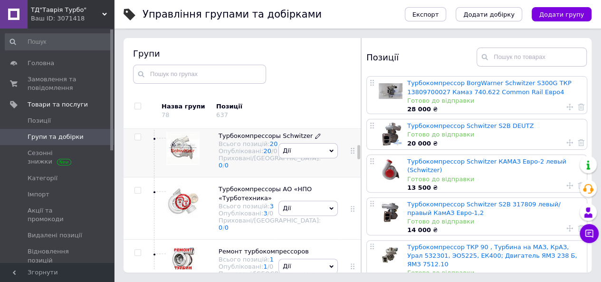
click at [242, 139] on span "Турбокомпрессоры Schwitzer" at bounding box center [265, 135] width 94 height 7
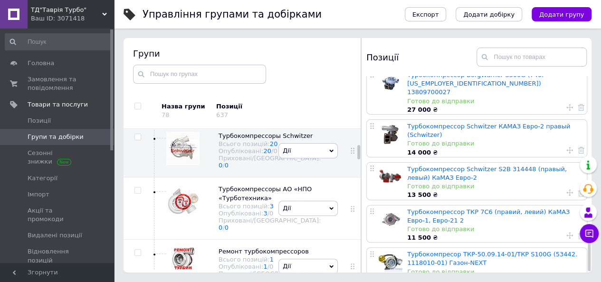
scroll to position [652, 0]
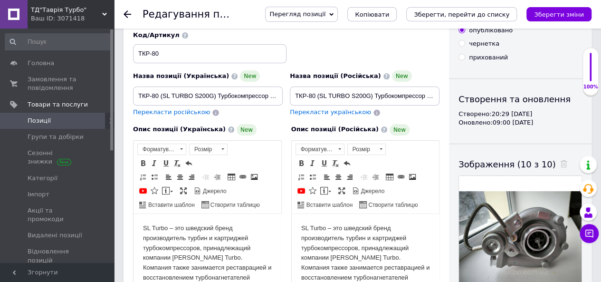
scroll to position [47, 0]
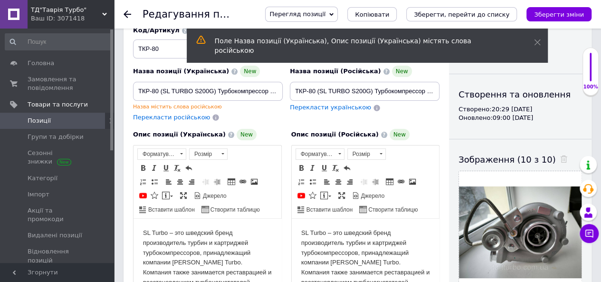
click at [169, 120] on span "Перекласти російською" at bounding box center [171, 116] width 77 height 7
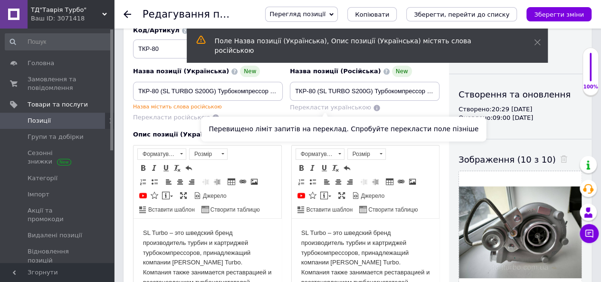
click at [312, 108] on span "Перекласти українською" at bounding box center [330, 107] width 81 height 7
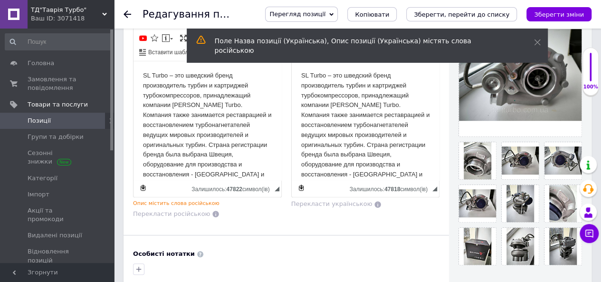
scroll to position [190, 0]
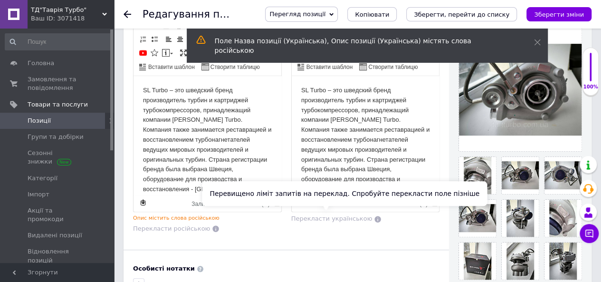
click at [330, 217] on span "Перекласти українською" at bounding box center [331, 218] width 81 height 7
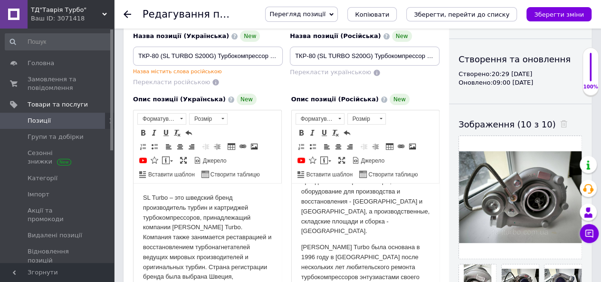
scroll to position [0, 0]
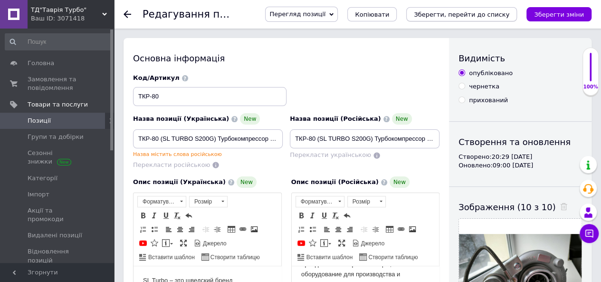
click at [463, 13] on icon "Зберегти, перейти до списку" at bounding box center [461, 14] width 95 height 7
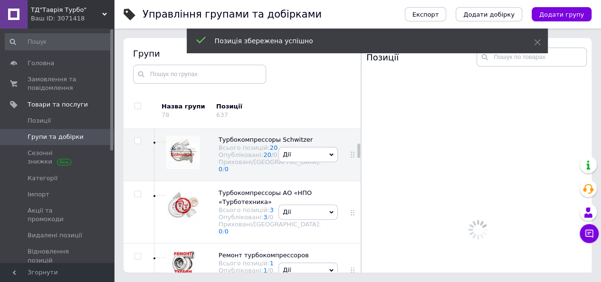
scroll to position [242, 0]
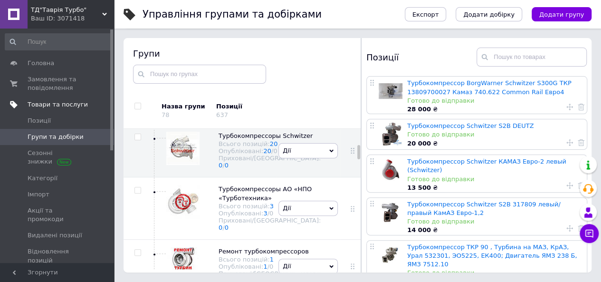
click at [43, 100] on span "Товари та послуги" at bounding box center [58, 104] width 60 height 9
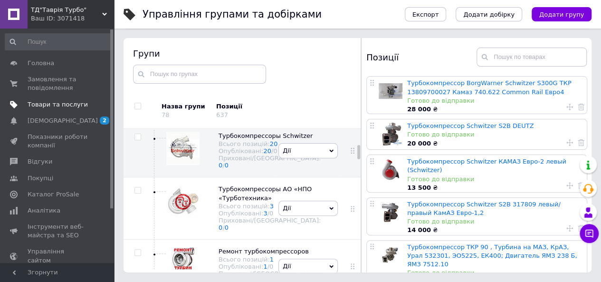
click at [41, 106] on span "Товари та послуги" at bounding box center [58, 104] width 60 height 9
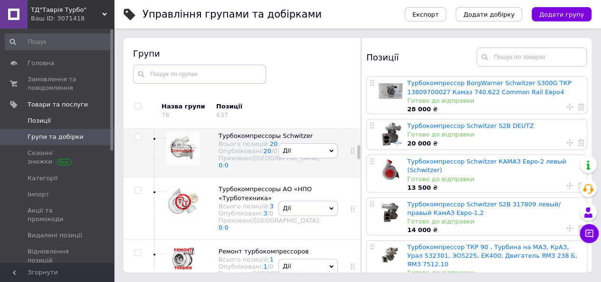
click at [39, 121] on span "Позиції" at bounding box center [39, 120] width 23 height 9
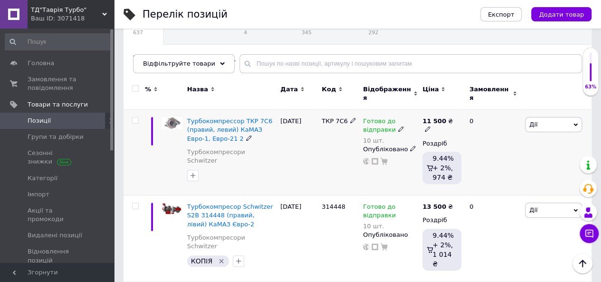
scroll to position [95, 0]
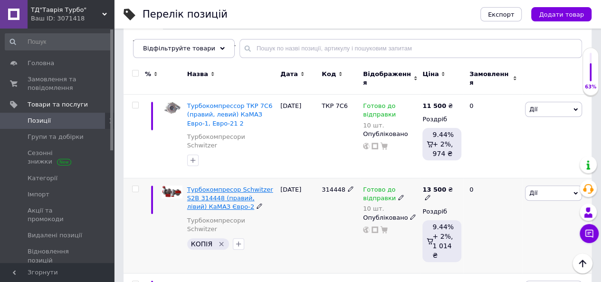
click at [231, 186] on span "Турбокомпресор Schwitzer S2B 314448 (правий, лівий) КаМАЗ Євро-2" at bounding box center [230, 198] width 86 height 24
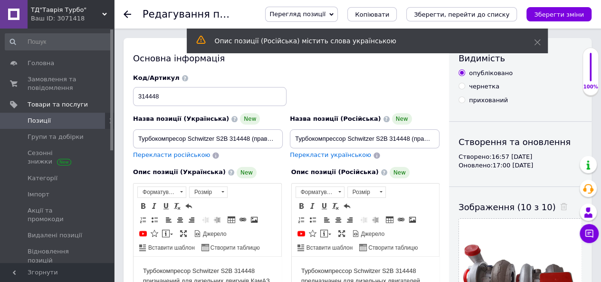
click at [183, 156] on span "Перекласти російською" at bounding box center [171, 154] width 77 height 7
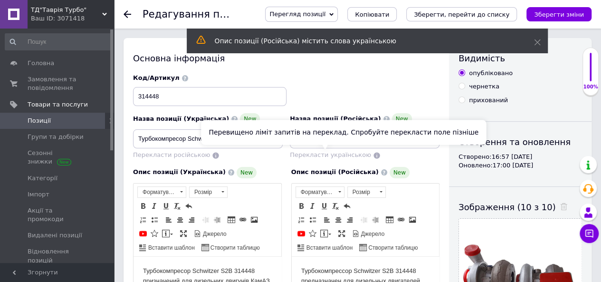
click at [328, 154] on span "Перекласти українською" at bounding box center [330, 154] width 81 height 7
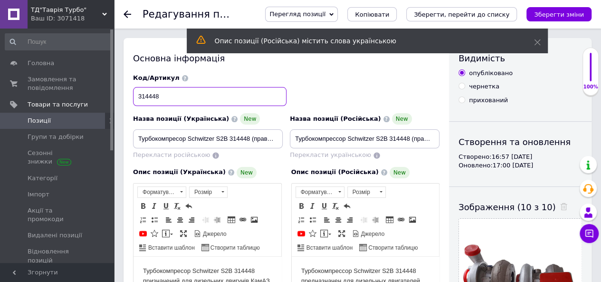
drag, startPoint x: 135, startPoint y: 90, endPoint x: 120, endPoint y: 89, distance: 15.7
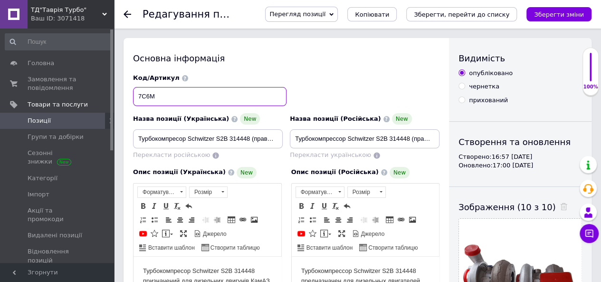
click at [138, 94] on input "7С6М" at bounding box center [209, 96] width 153 height 19
type input "7С6М"
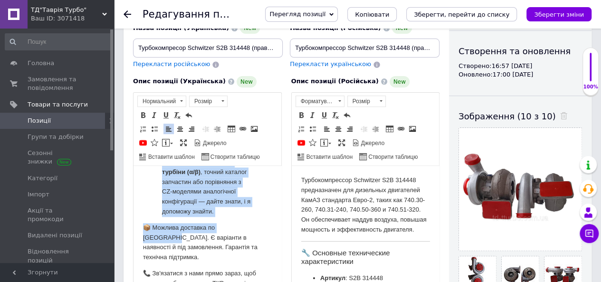
scroll to position [762, 0]
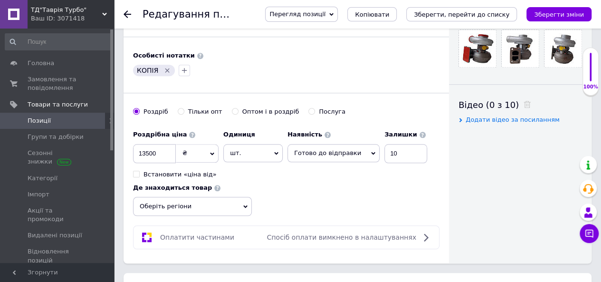
drag, startPoint x: 142, startPoint y: -139, endPoint x: 281, endPoint y: 386, distance: 542.8
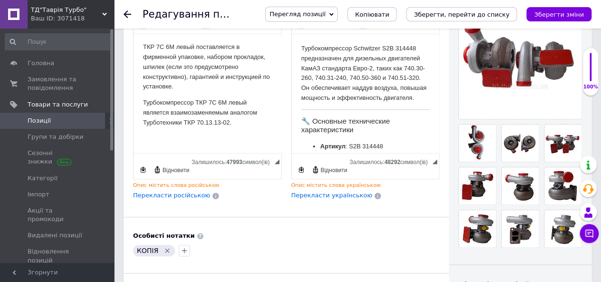
scroll to position [208, 0]
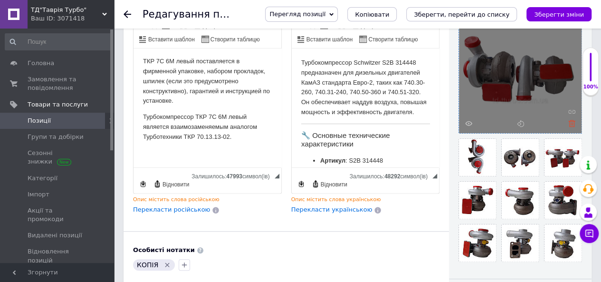
click at [571, 124] on icon at bounding box center [571, 123] width 7 height 7
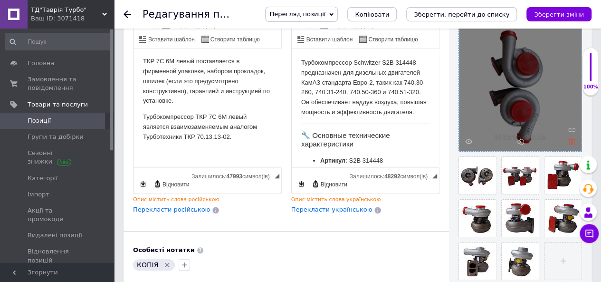
click at [572, 141] on icon at bounding box center [571, 141] width 7 height 7
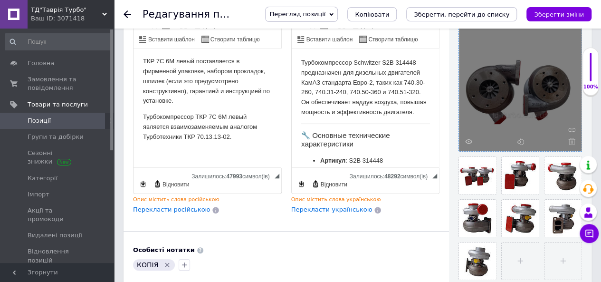
click at [572, 141] on icon at bounding box center [571, 141] width 7 height 7
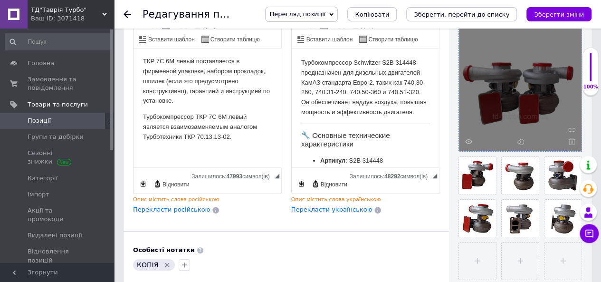
click at [572, 141] on icon at bounding box center [571, 141] width 7 height 7
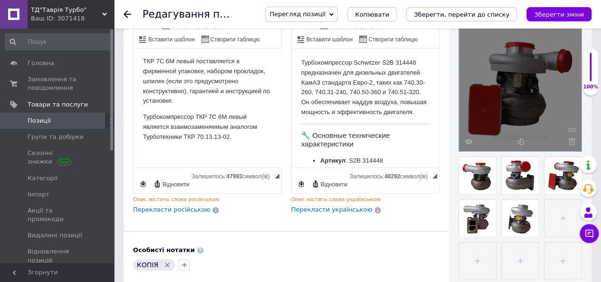
click at [572, 141] on icon at bounding box center [571, 141] width 7 height 7
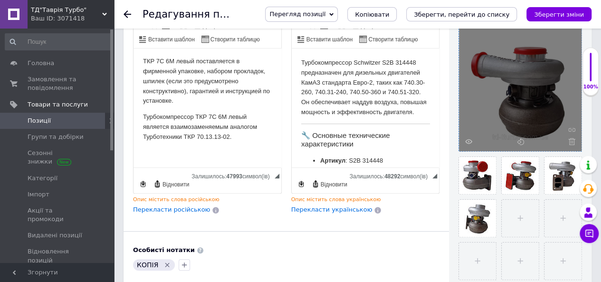
click at [572, 141] on icon at bounding box center [571, 141] width 7 height 7
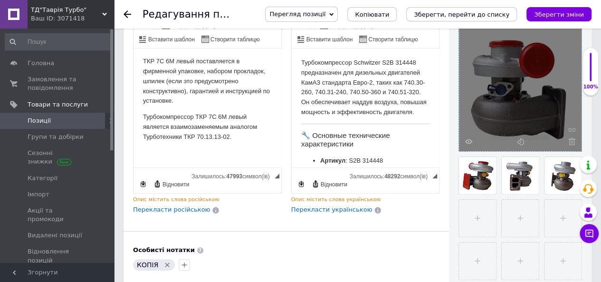
click at [572, 141] on icon at bounding box center [571, 141] width 7 height 7
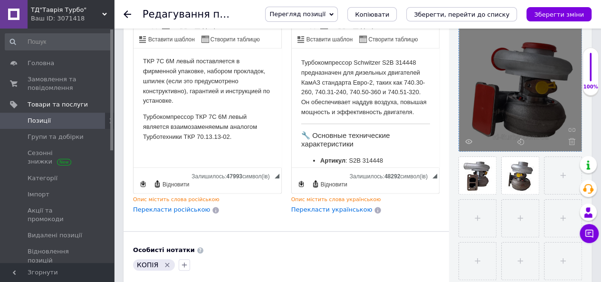
click at [572, 141] on icon at bounding box center [571, 141] width 7 height 7
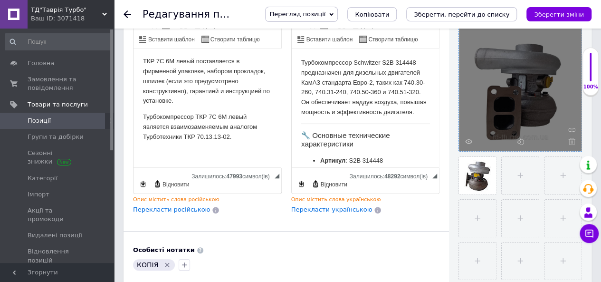
click at [572, 141] on icon at bounding box center [571, 141] width 7 height 7
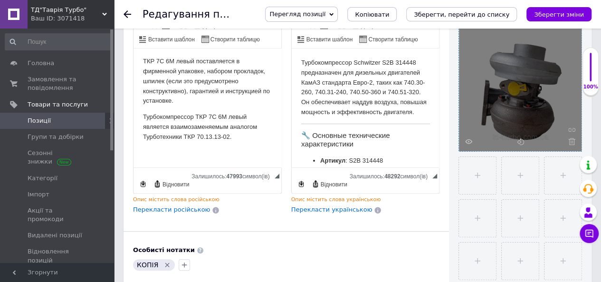
click at [572, 141] on icon at bounding box center [571, 141] width 7 height 7
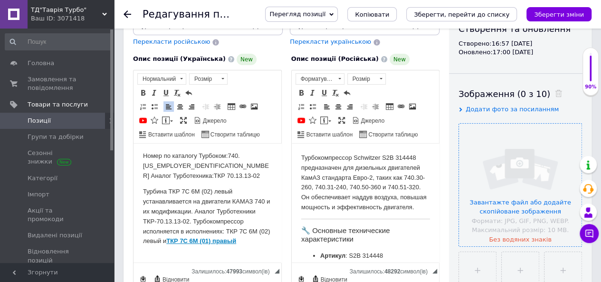
scroll to position [0, 0]
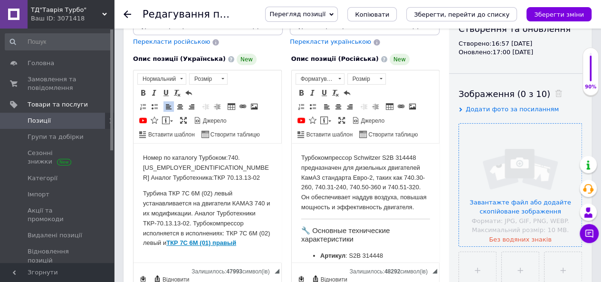
click at [226, 158] on p "Номер по каталогу Турбоком:740.[US_EMPLOYER_IDENTIFICATION_NUMBER] Аналог Турбо…" at bounding box center [207, 167] width 129 height 29
click at [189, 165] on p "Номер по каталогу:740.[US_EMPLOYER_IDENTIFICATION_NUMBER] Аналог Турботехника:Т…" at bounding box center [207, 167] width 129 height 29
click at [168, 168] on p "Номер по каталогу:740.[US_EMPLOYER_IDENTIFICATION_NUMBER] Аналог Турботехника:Т…" at bounding box center [207, 167] width 129 height 29
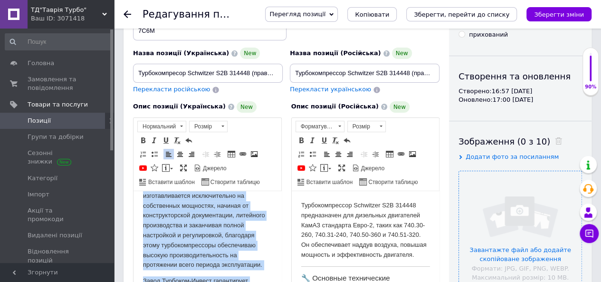
scroll to position [434, 0]
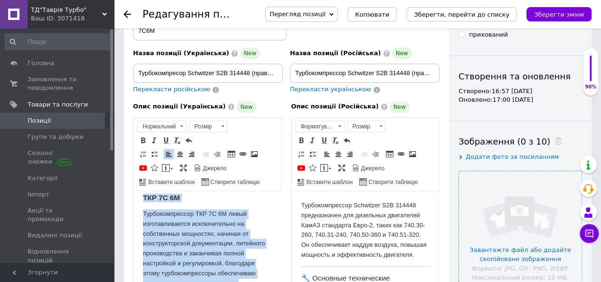
drag, startPoint x: 233, startPoint y: 264, endPoint x: 143, endPoint y: 201, distance: 109.7
click at [143, 201] on body "Номер по каталогу:740.[US_EMPLOYER_IDENTIFICATION_NUMBER] Аналог Турботехника:Т…" at bounding box center [207, 174] width 129 height 815
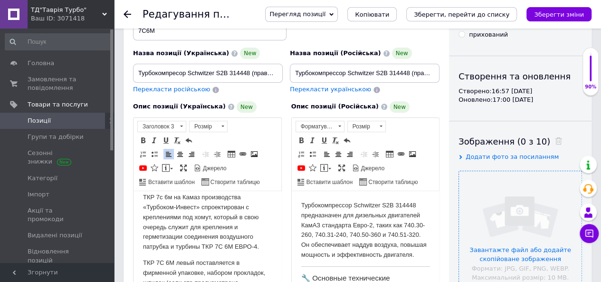
scroll to position [510, 0]
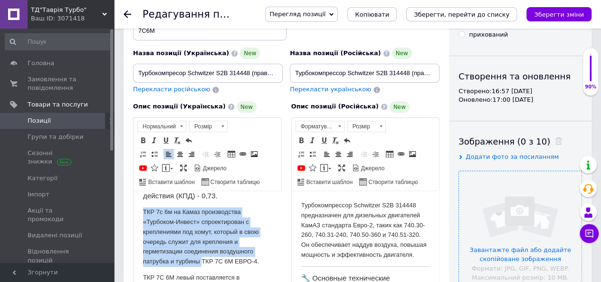
drag, startPoint x: 142, startPoint y: 213, endPoint x: 201, endPoint y: 265, distance: 79.0
click at [201, 265] on html "Номер по каталогу:740.[US_EMPLOYER_IDENTIFICATION_NUMBER] Аналог Турботехника:Т…" at bounding box center [207, 31] width 148 height 703
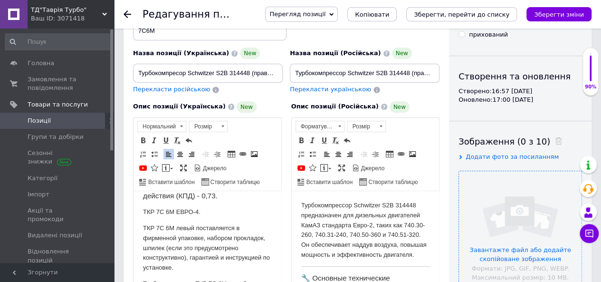
scroll to position [539, 0]
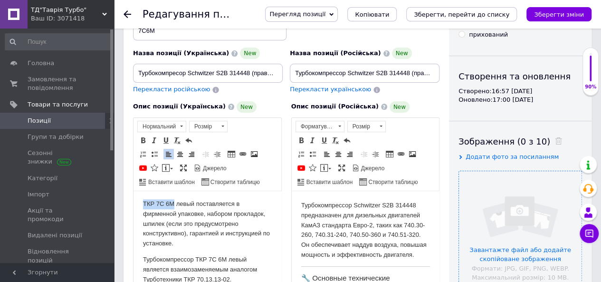
drag, startPoint x: 175, startPoint y: 204, endPoint x: 150, endPoint y: 200, distance: 25.0
click at [143, 201] on p "ТКР 7С 6М левый поставляется в фирменной упаковке, набором прокладок, шпилек (е…" at bounding box center [207, 223] width 129 height 49
drag, startPoint x: 160, startPoint y: 203, endPoint x: 167, endPoint y: 206, distance: 7.5
click at [189, 219] on span "Копіювати" at bounding box center [190, 219] width 37 height 11
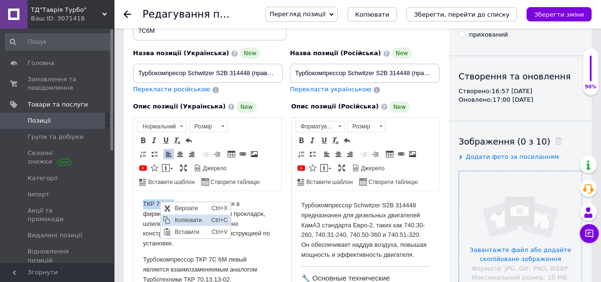
copy p "ТКР 7С 6М"
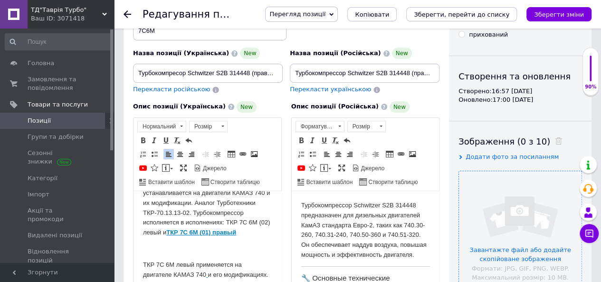
scroll to position [95, 0]
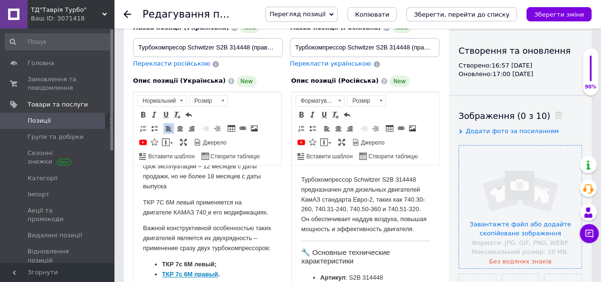
scroll to position [553, 0]
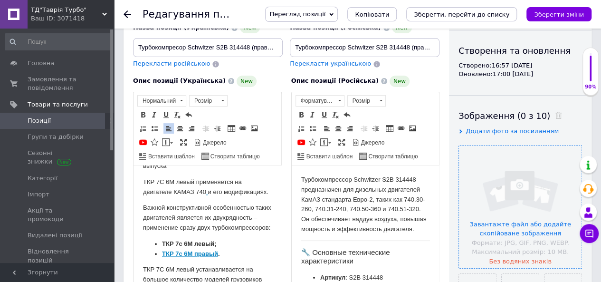
drag, startPoint x: 136, startPoint y: 205, endPoint x: 222, endPoint y: 222, distance: 87.2
click at [222, 222] on html "Номер по каталогу:740.[US_EMPLOYER_IDENTIFICATION_NUMBER] Аналог Турботехника:Т…" at bounding box center [207, 149] width 148 height 1075
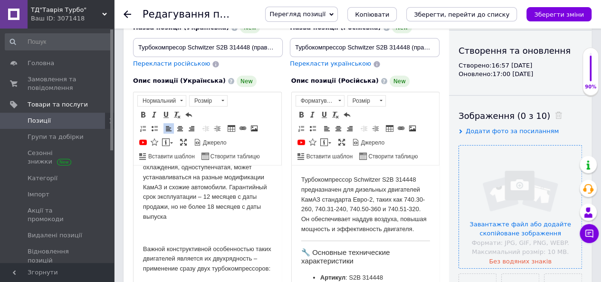
scroll to position [522, 0]
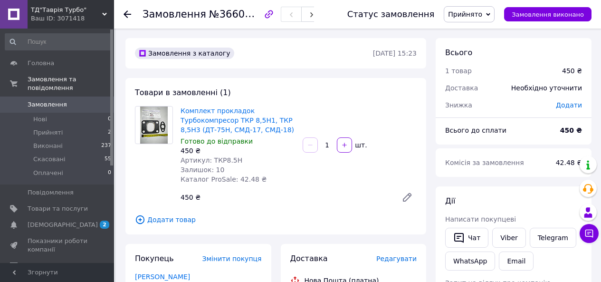
scroll to position [190, 0]
